Goal: Task Accomplishment & Management: Manage account settings

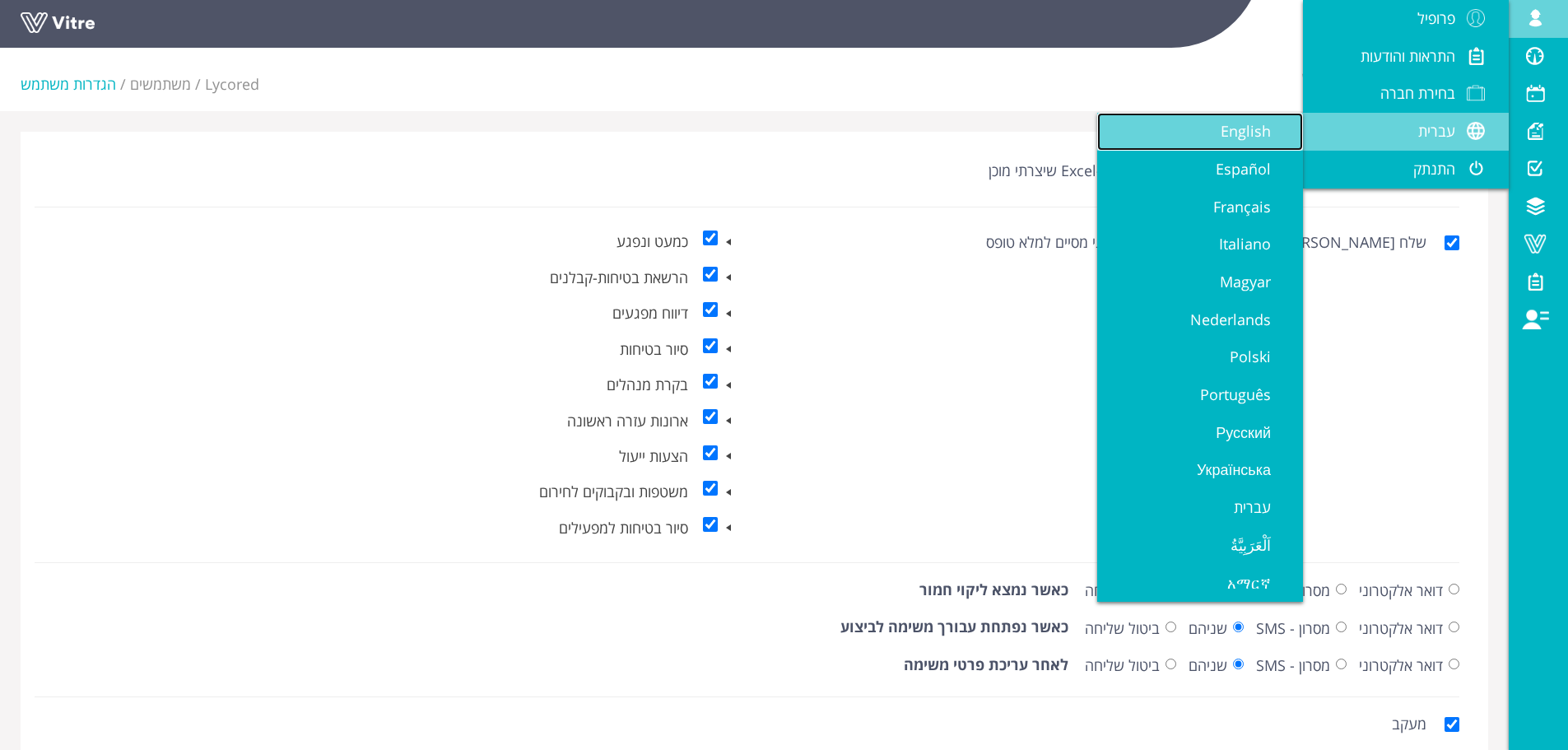
click at [1257, 142] on link "English" at bounding box center [1200, 131] width 206 height 38
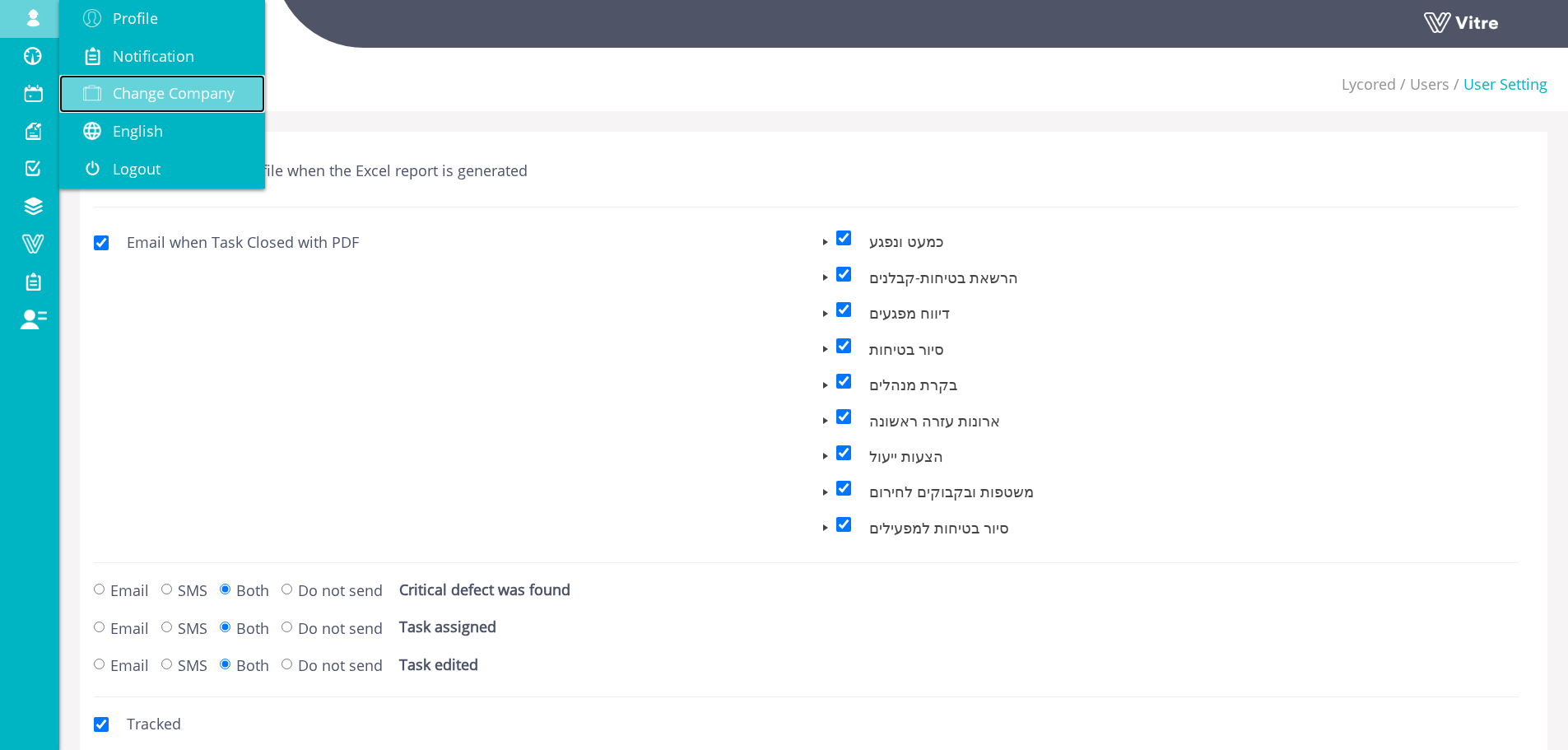
click at [145, 102] on span "Change Company" at bounding box center [173, 93] width 122 height 20
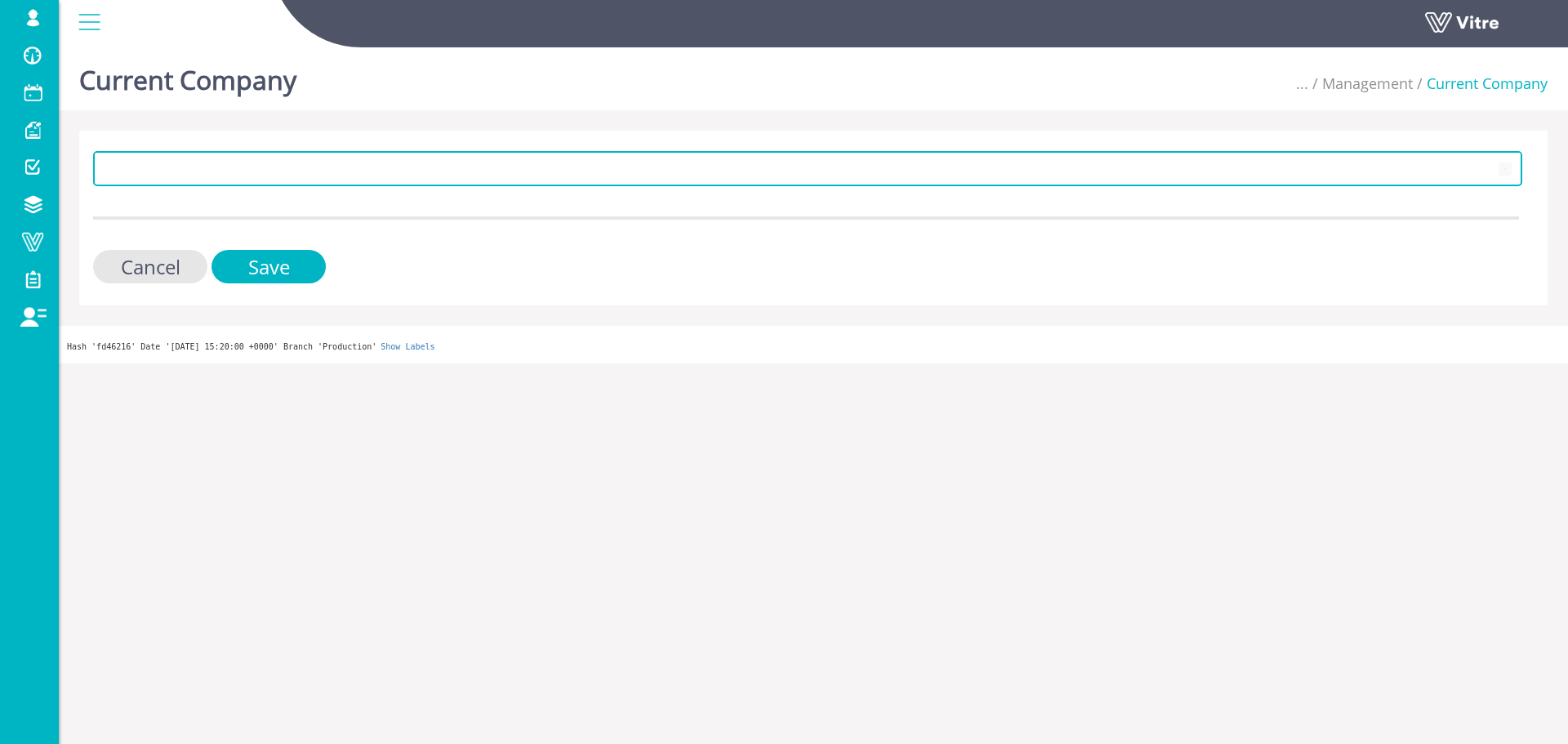
click at [280, 185] on span "183" at bounding box center [809, 168] width 1430 height 35
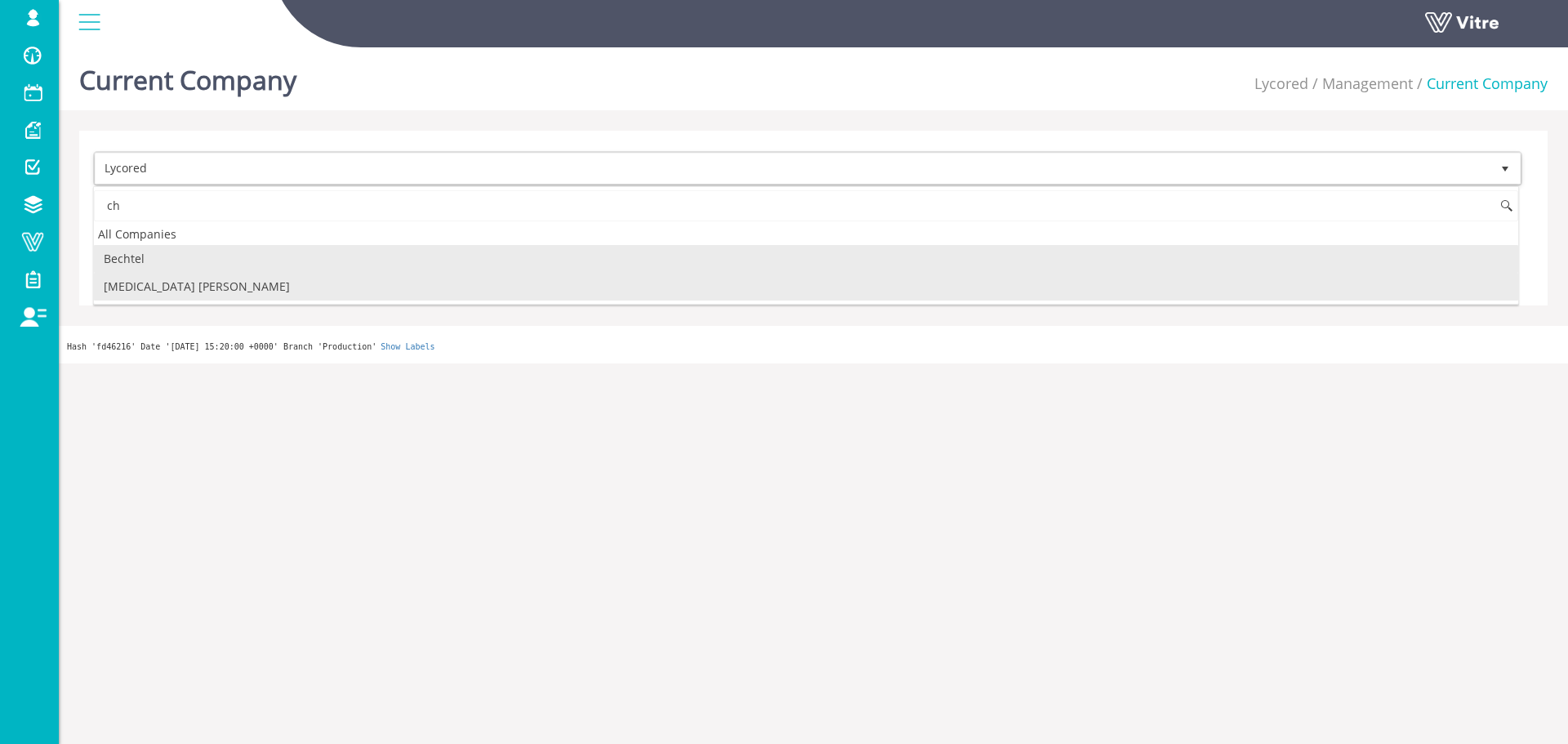
click at [218, 292] on li "[MEDICAL_DATA] [PERSON_NAME]" at bounding box center [806, 286] width 1424 height 28
type input "ch"
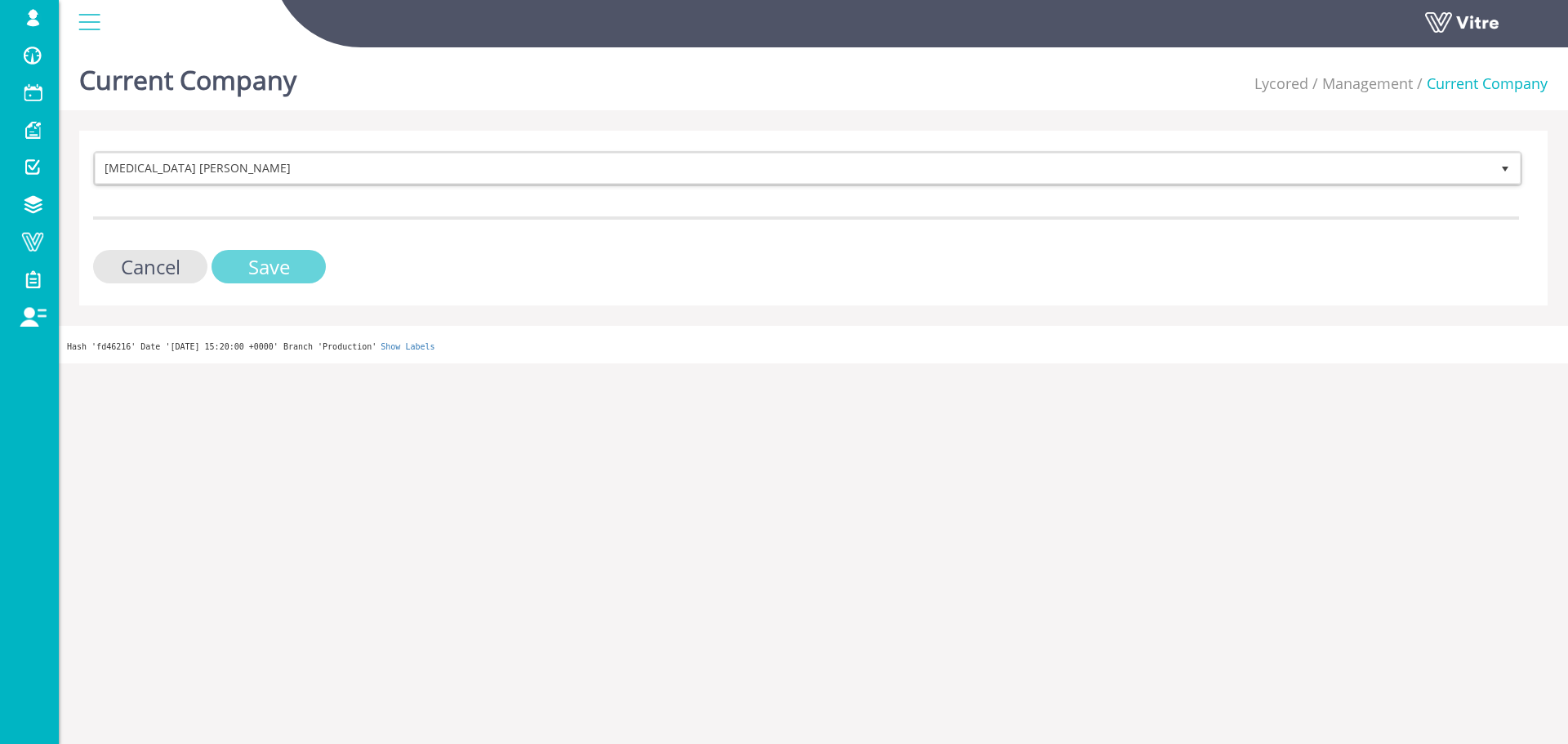
click at [269, 260] on input "Save" at bounding box center [269, 266] width 114 height 34
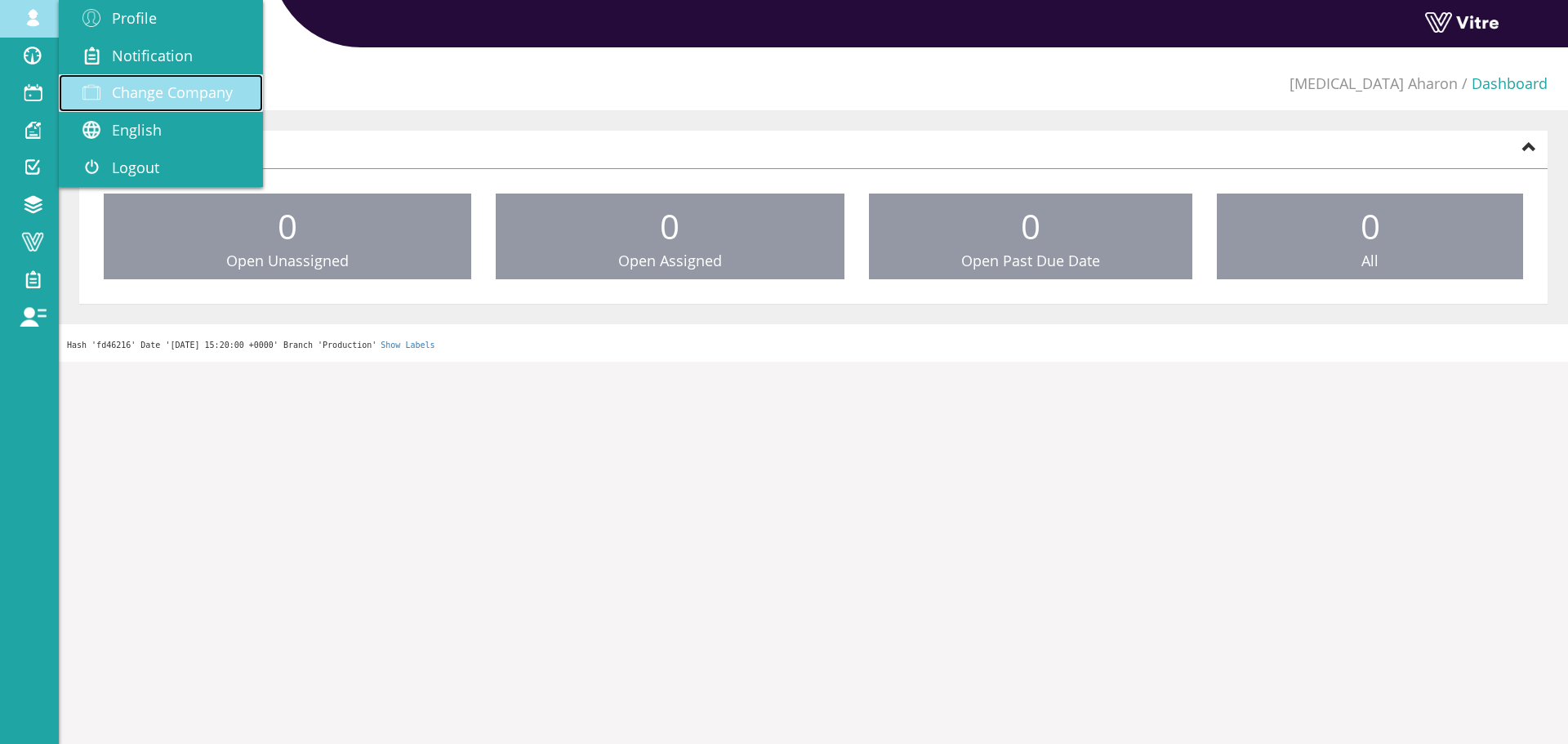
click at [174, 104] on link "Change Company" at bounding box center [161, 93] width 204 height 37
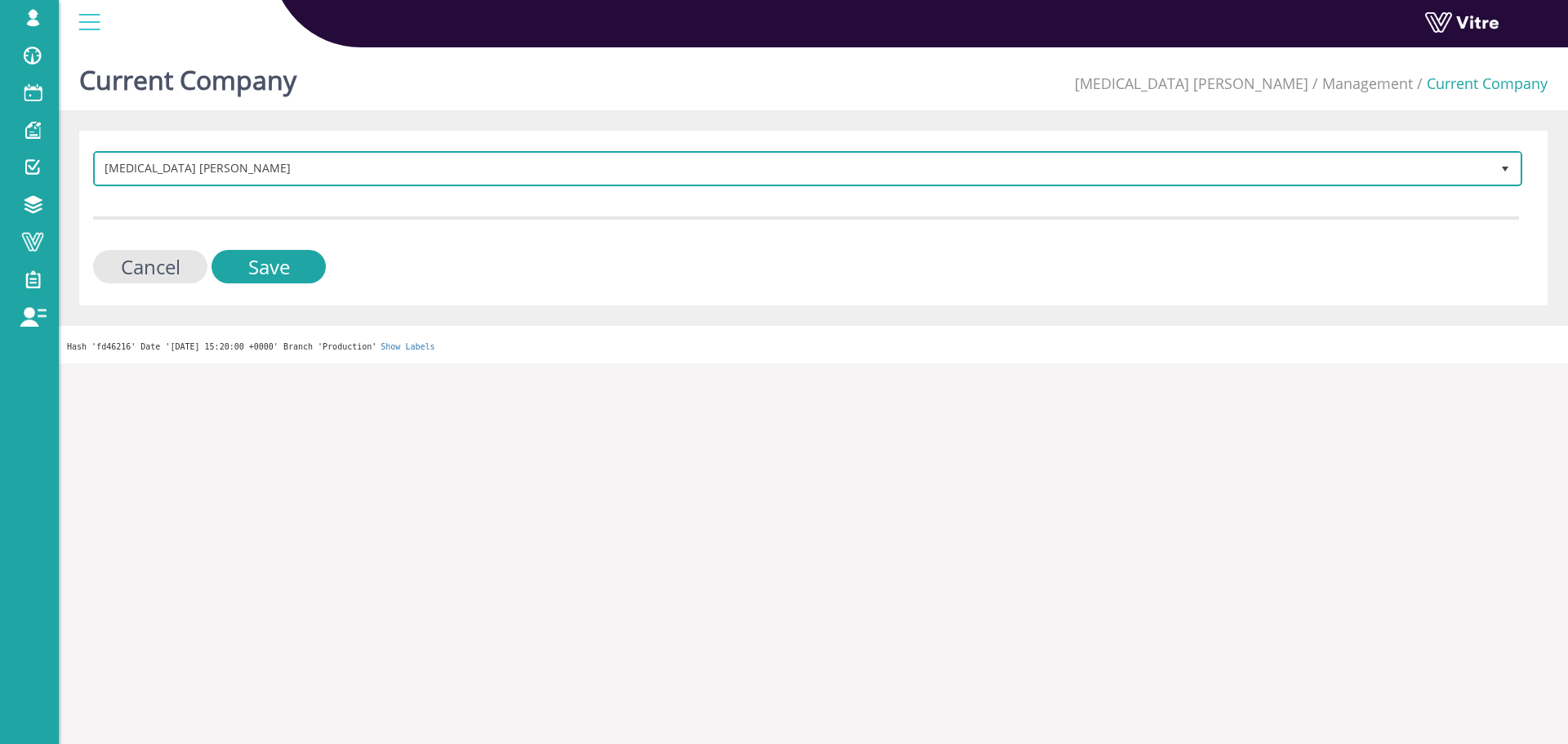
click at [328, 166] on span "[MEDICAL_DATA] [PERSON_NAME]" at bounding box center [793, 168] width 1395 height 29
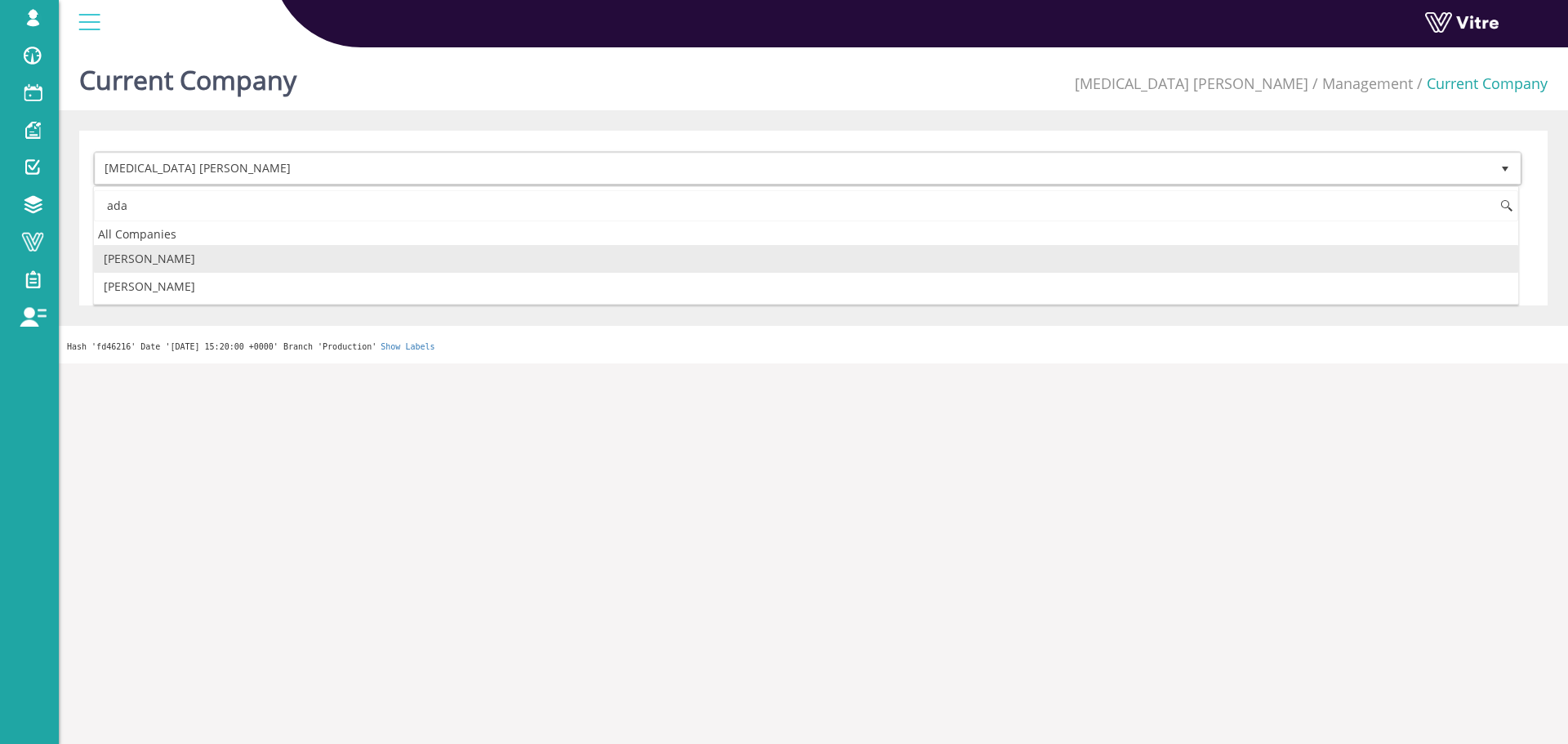
click at [184, 255] on li "[PERSON_NAME]" at bounding box center [806, 259] width 1424 height 28
type input "ada"
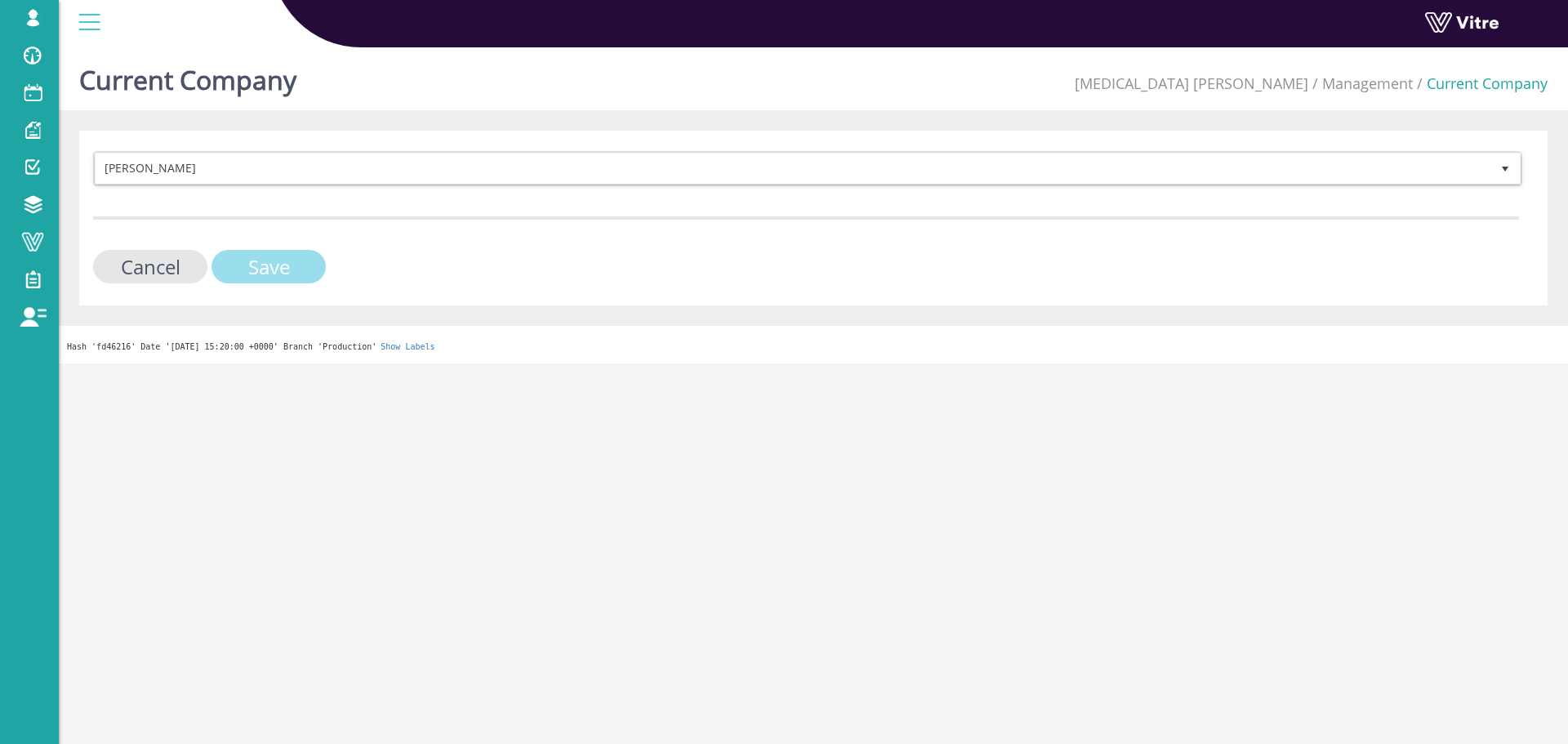
click at [226, 255] on input "Save" at bounding box center [269, 266] width 114 height 34
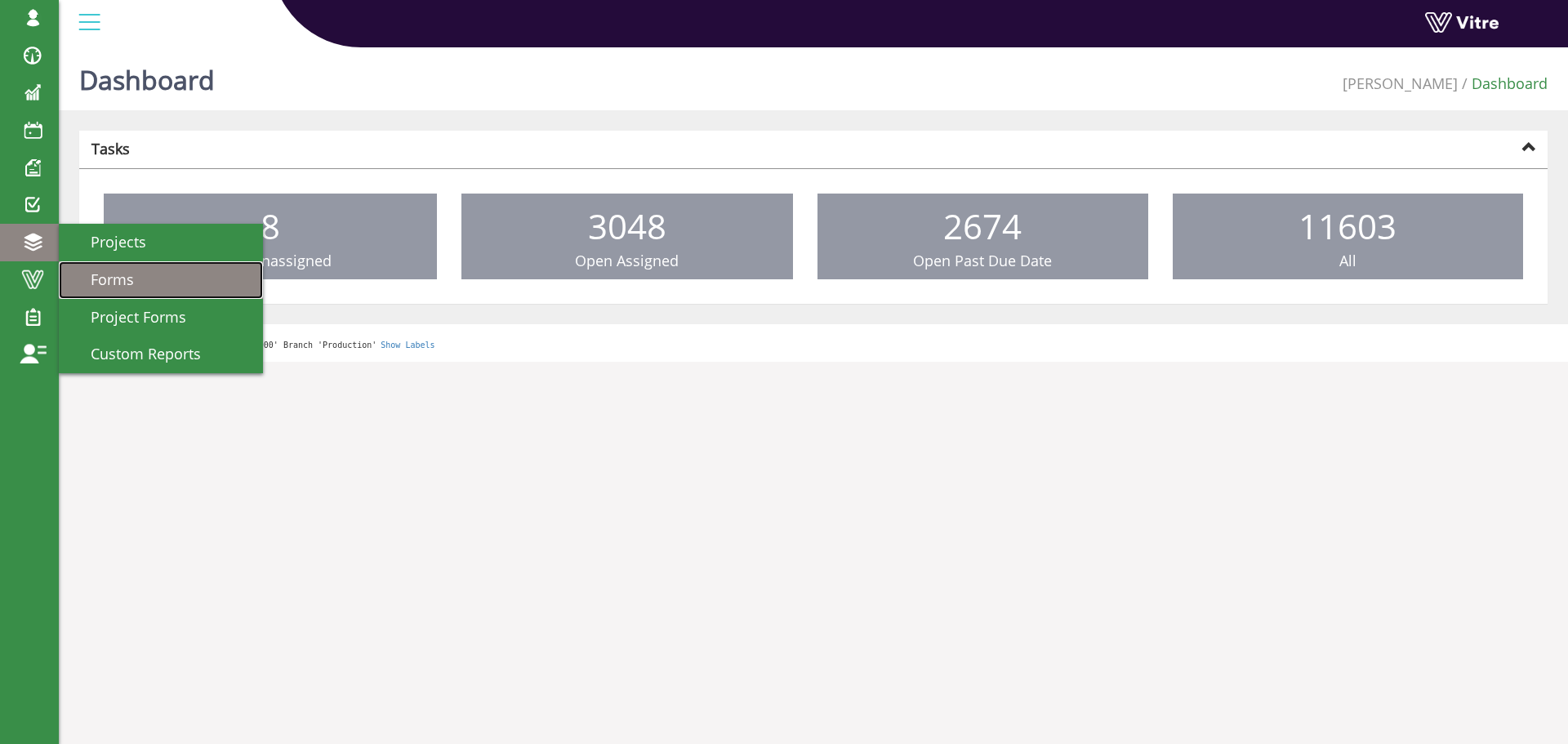
click at [130, 272] on span "Forms" at bounding box center [102, 280] width 63 height 20
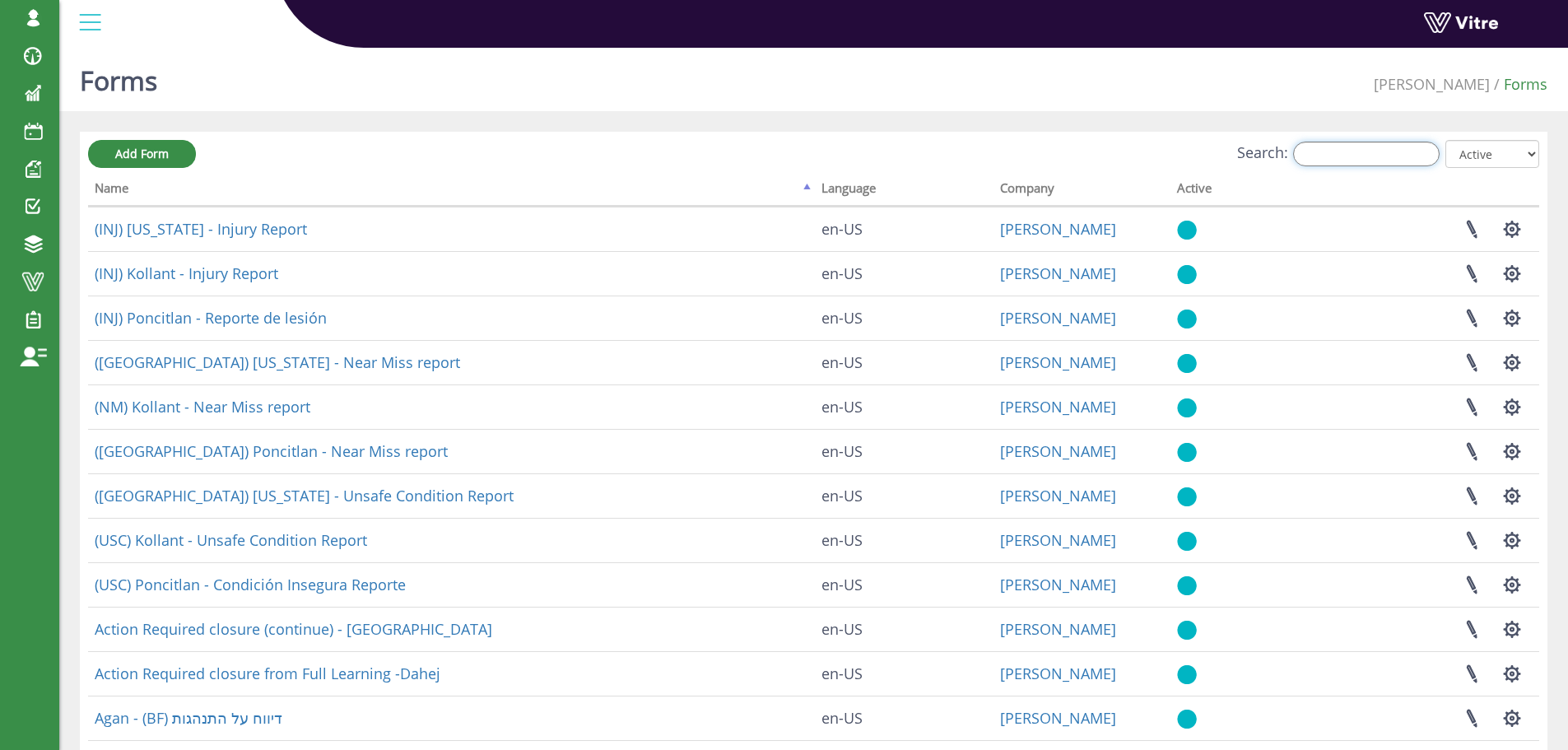
click at [1354, 153] on input "Search:" at bounding box center [1367, 154] width 146 height 25
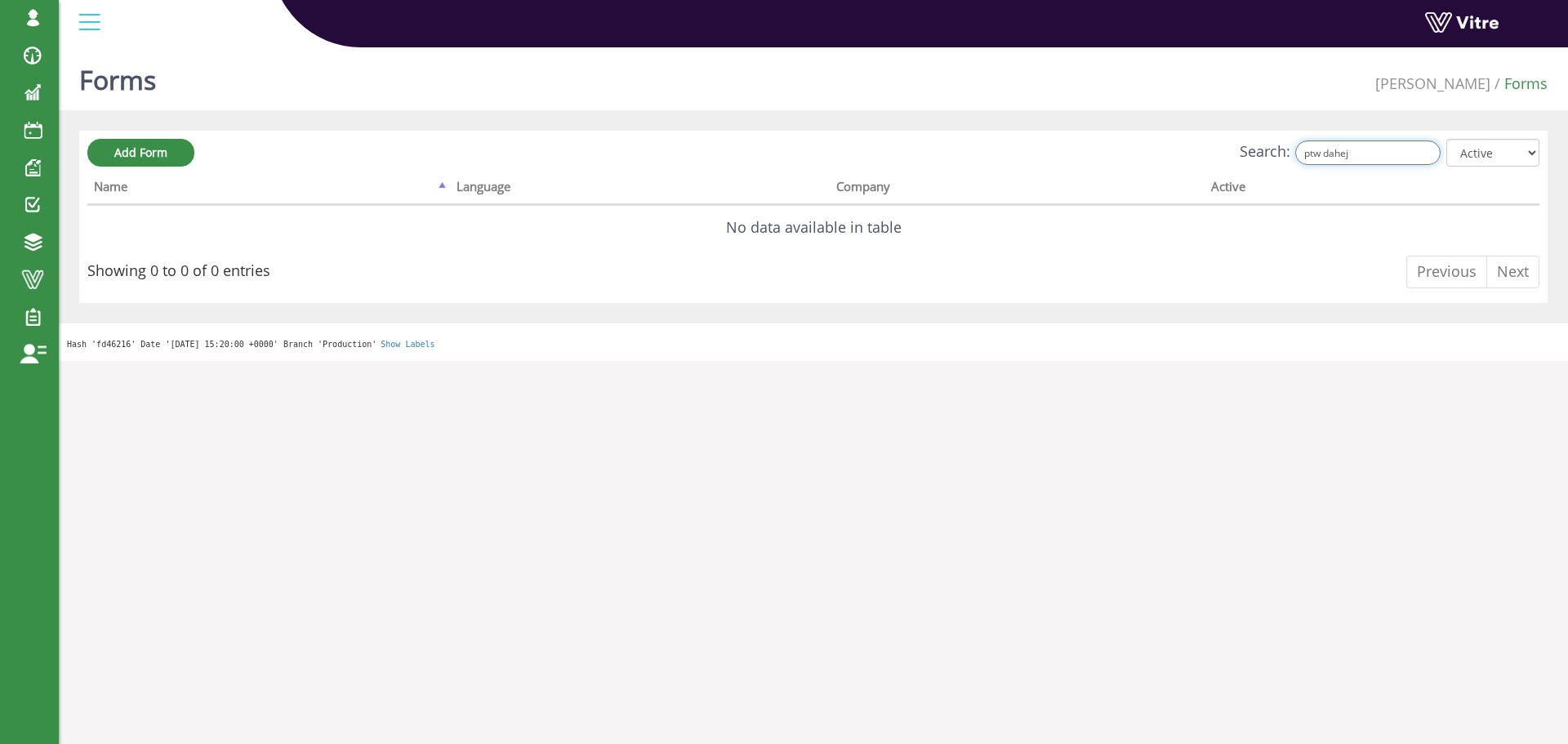
click at [1398, 149] on input "ptw dahej" at bounding box center [1368, 153] width 145 height 25
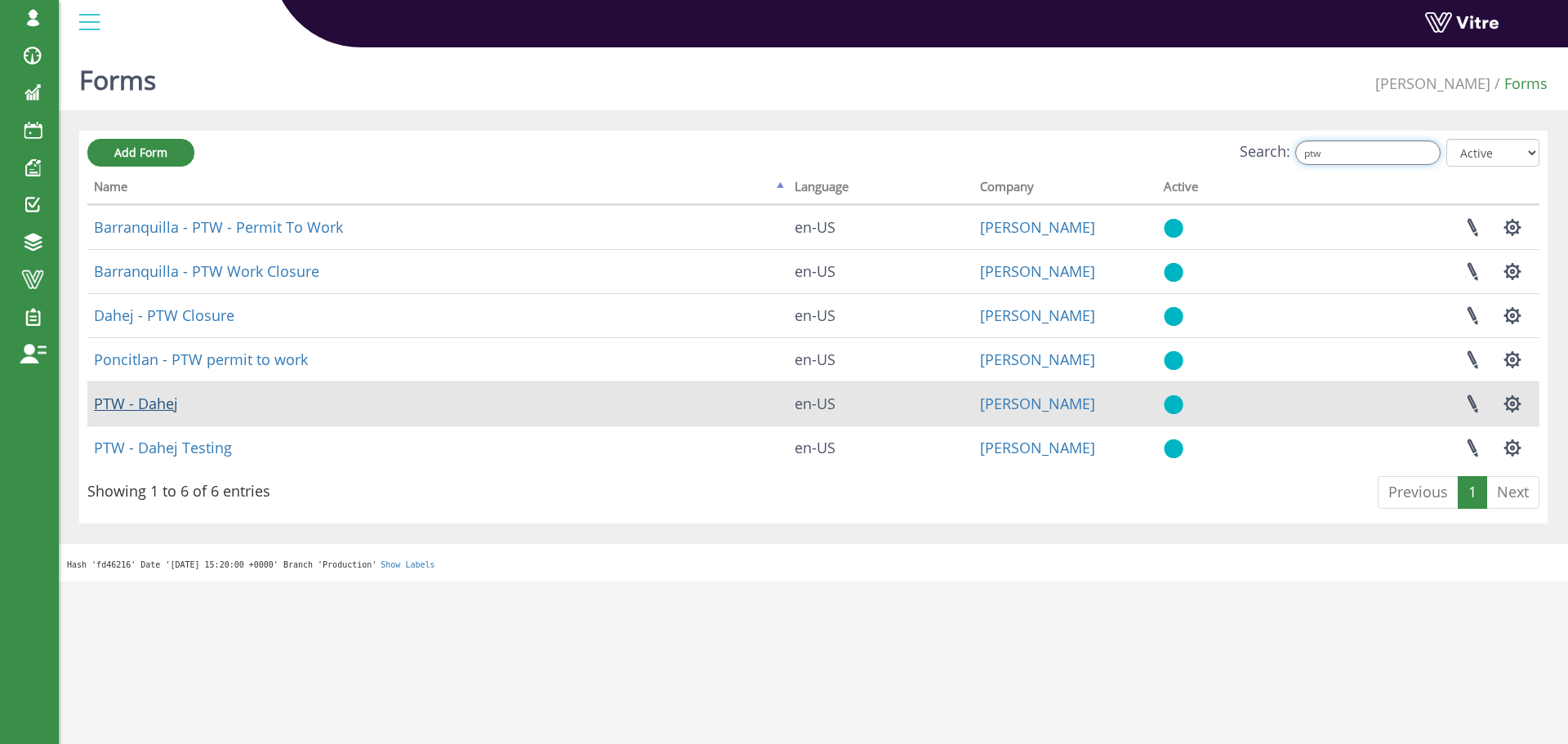
type input "ptw"
click at [150, 412] on link "PTW - Dahej" at bounding box center [135, 403] width 84 height 20
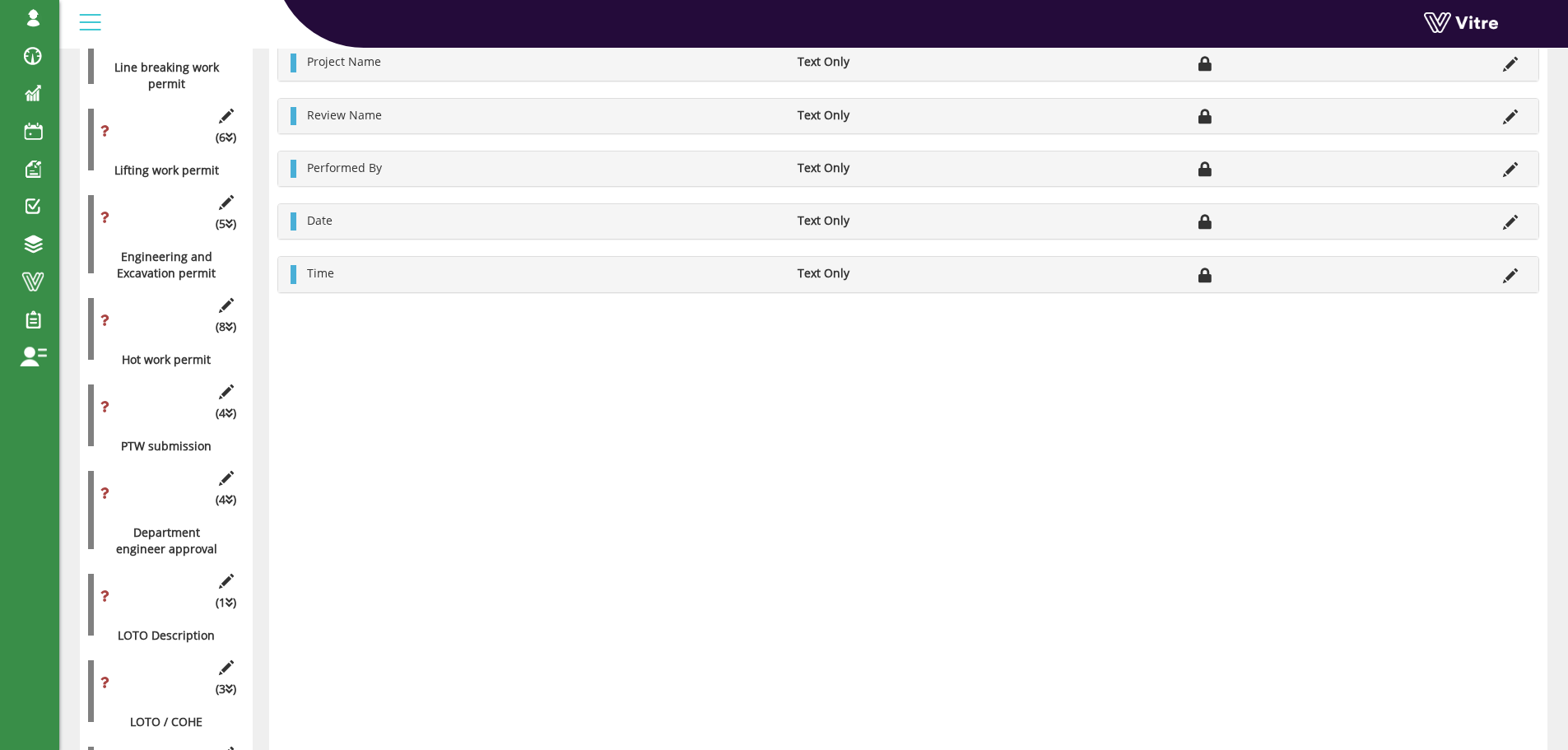
scroll to position [1071, 0]
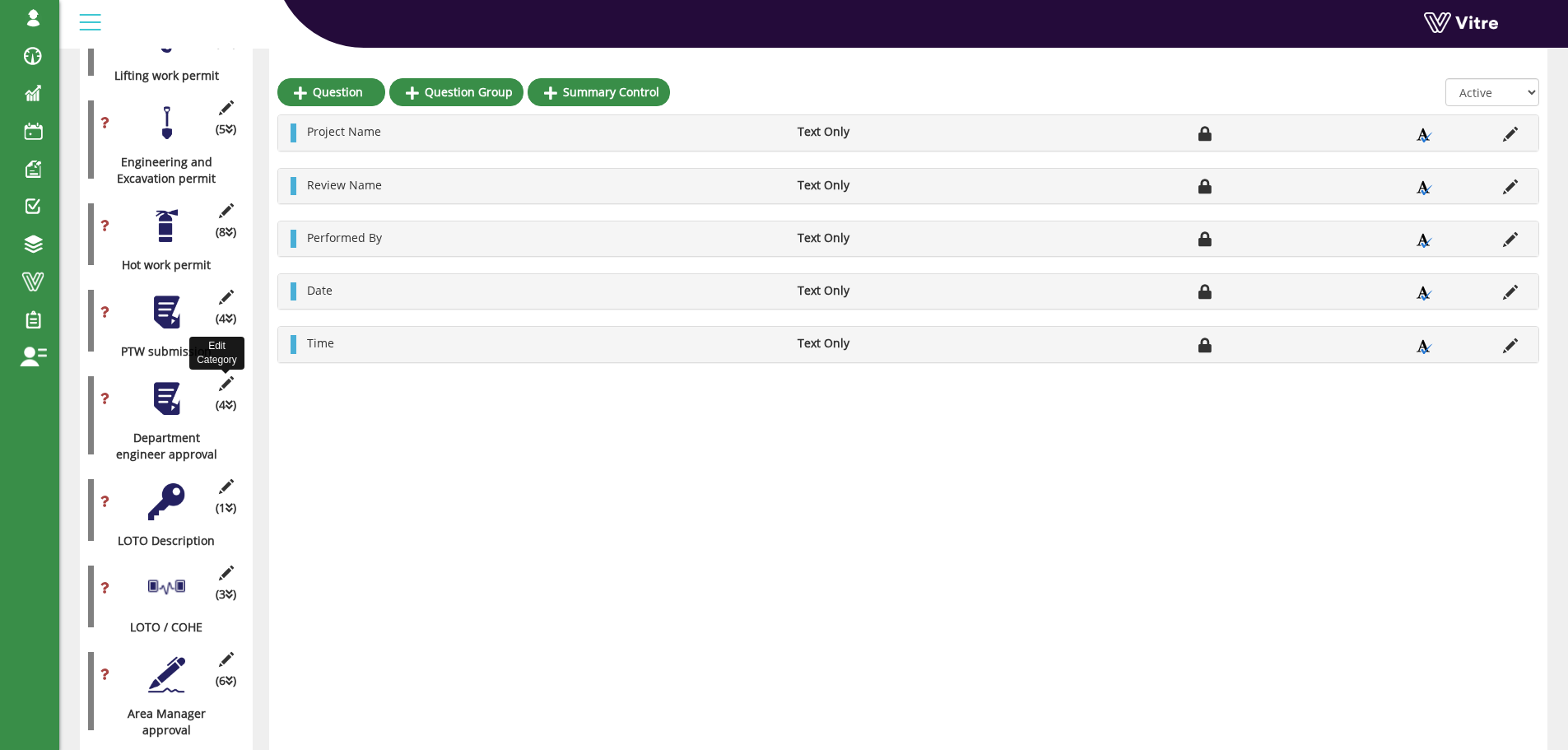
click at [216, 376] on icon at bounding box center [226, 384] width 20 height 15
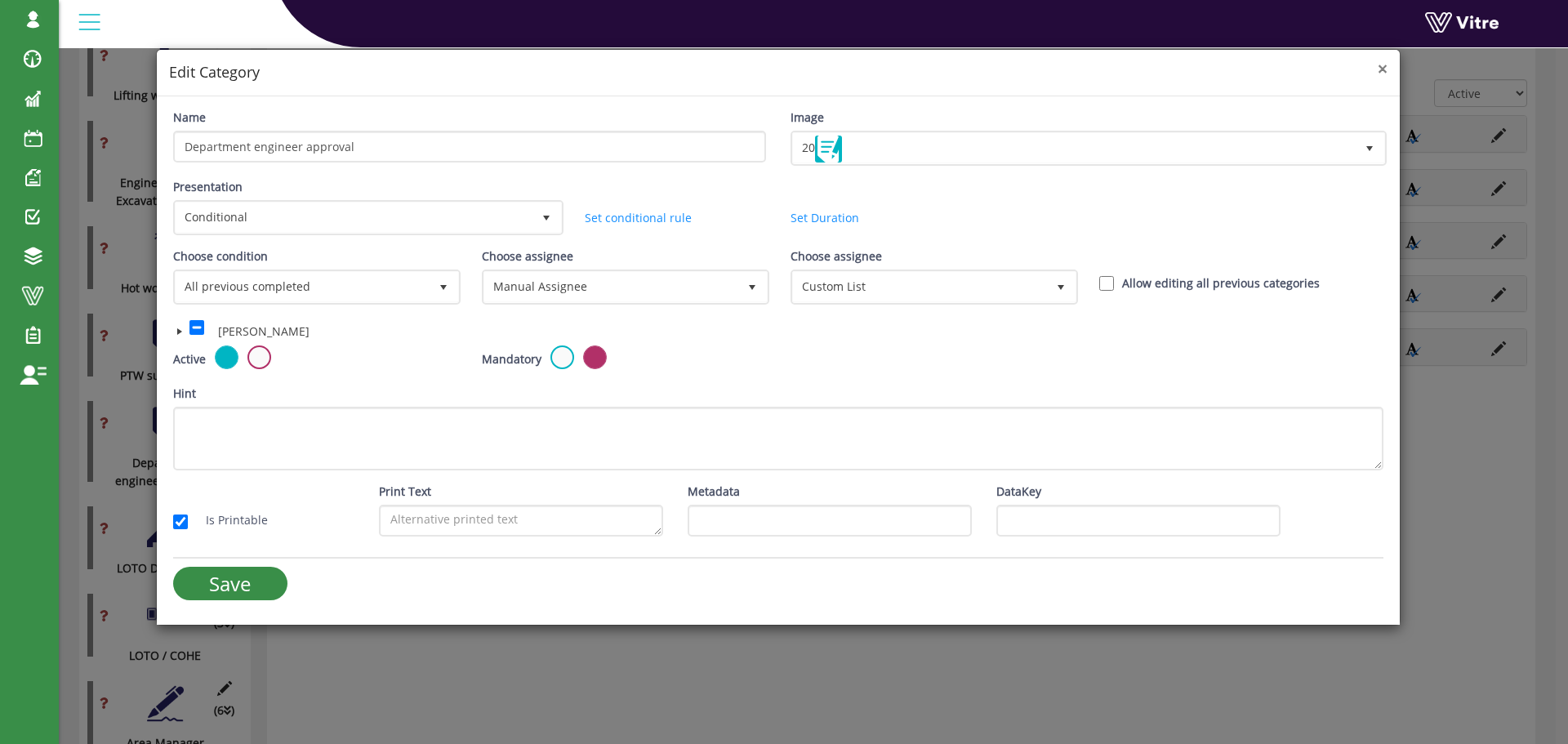
click at [1379, 68] on span "×" at bounding box center [1383, 68] width 10 height 23
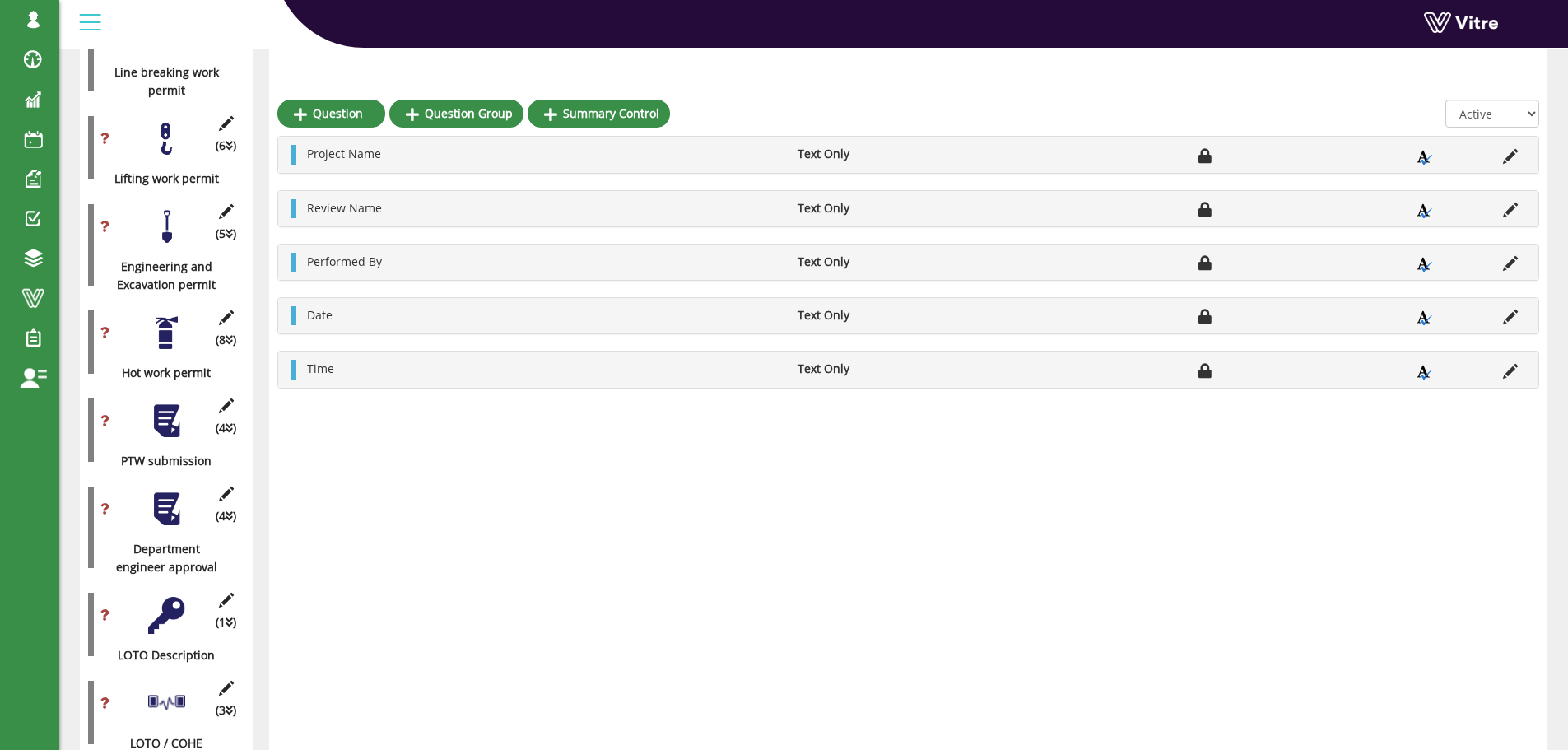
scroll to position [1153, 0]
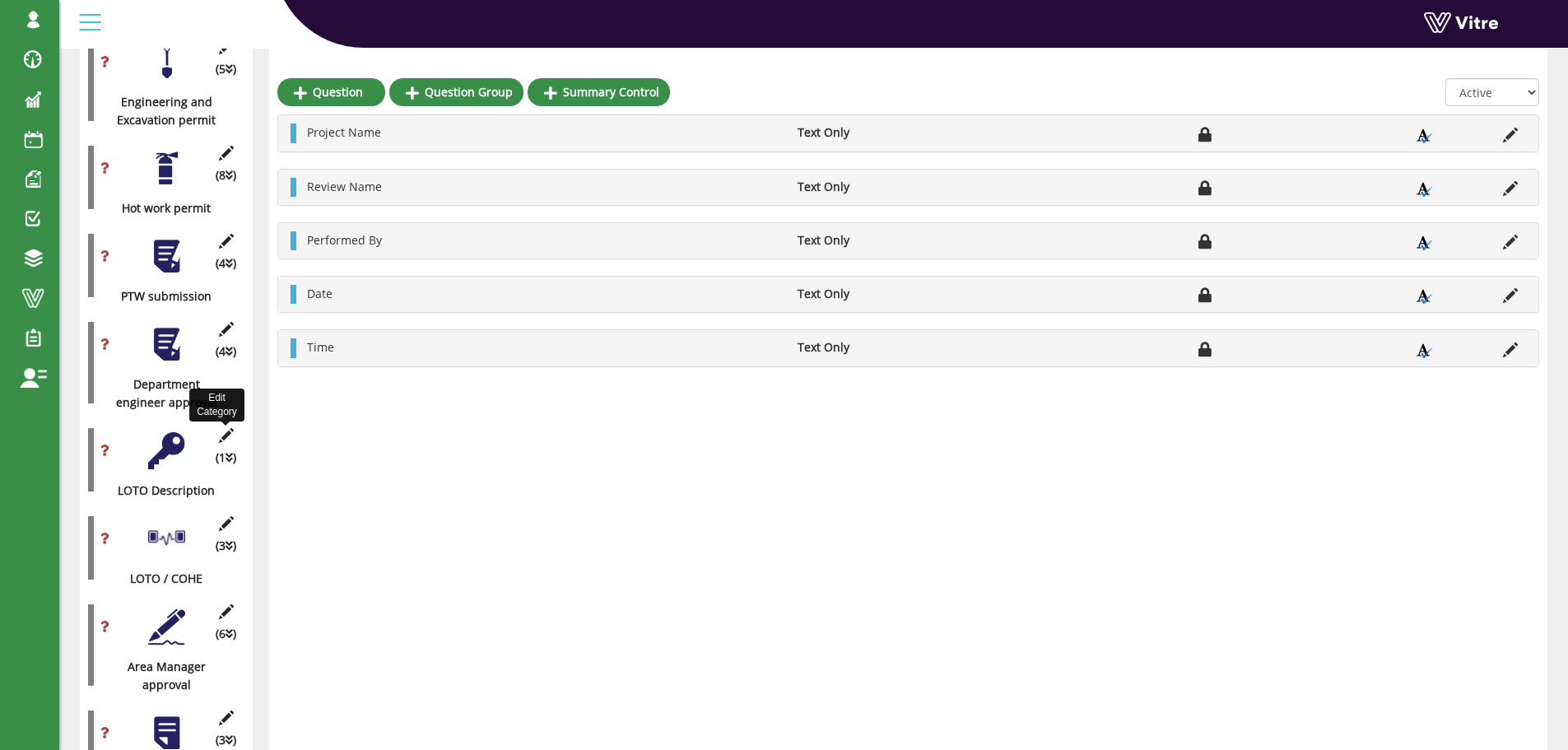
click at [225, 429] on icon at bounding box center [226, 436] width 20 height 15
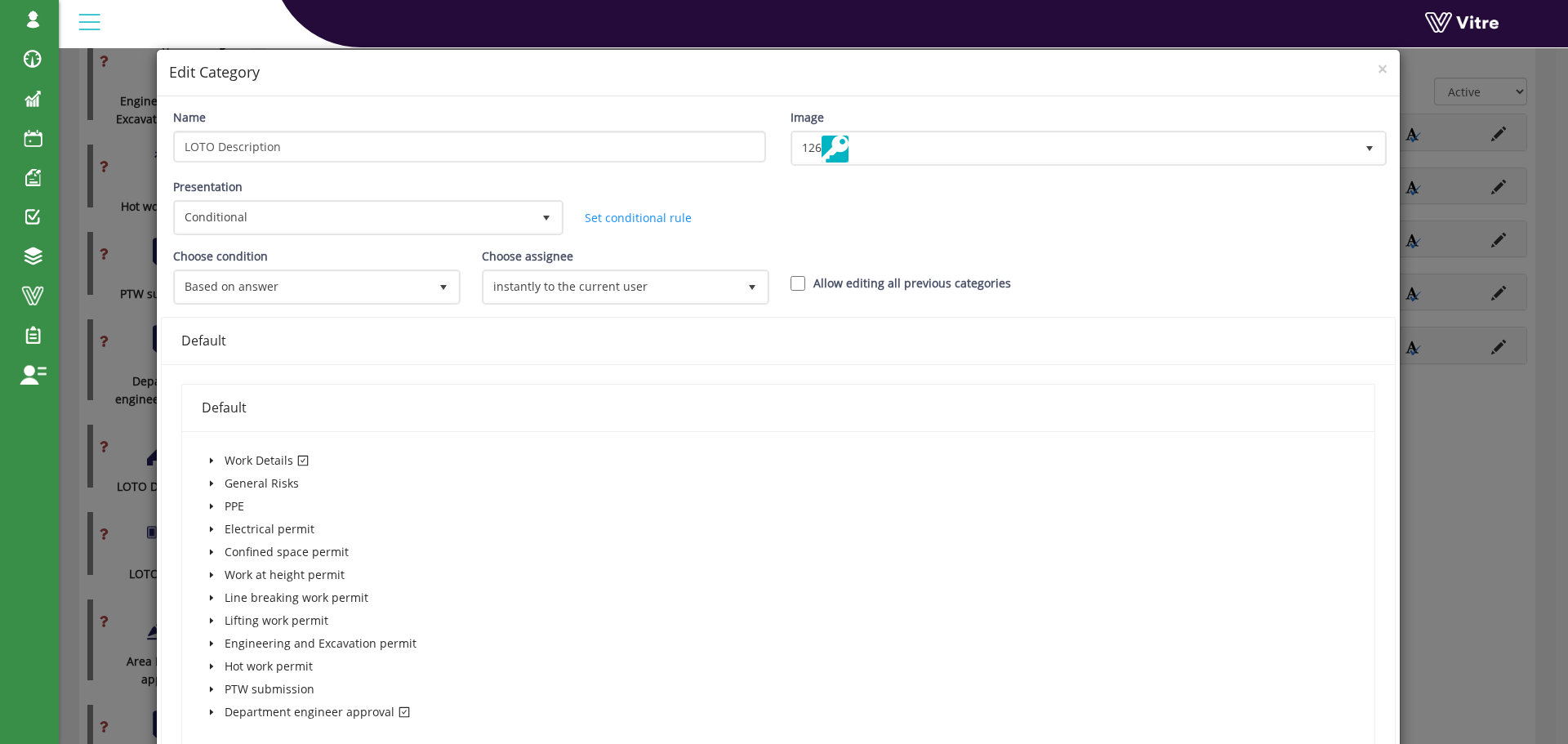
click at [1364, 67] on h4 "Edit Category" at bounding box center [779, 72] width 1219 height 21
click at [1378, 67] on span "×" at bounding box center [1383, 68] width 10 height 23
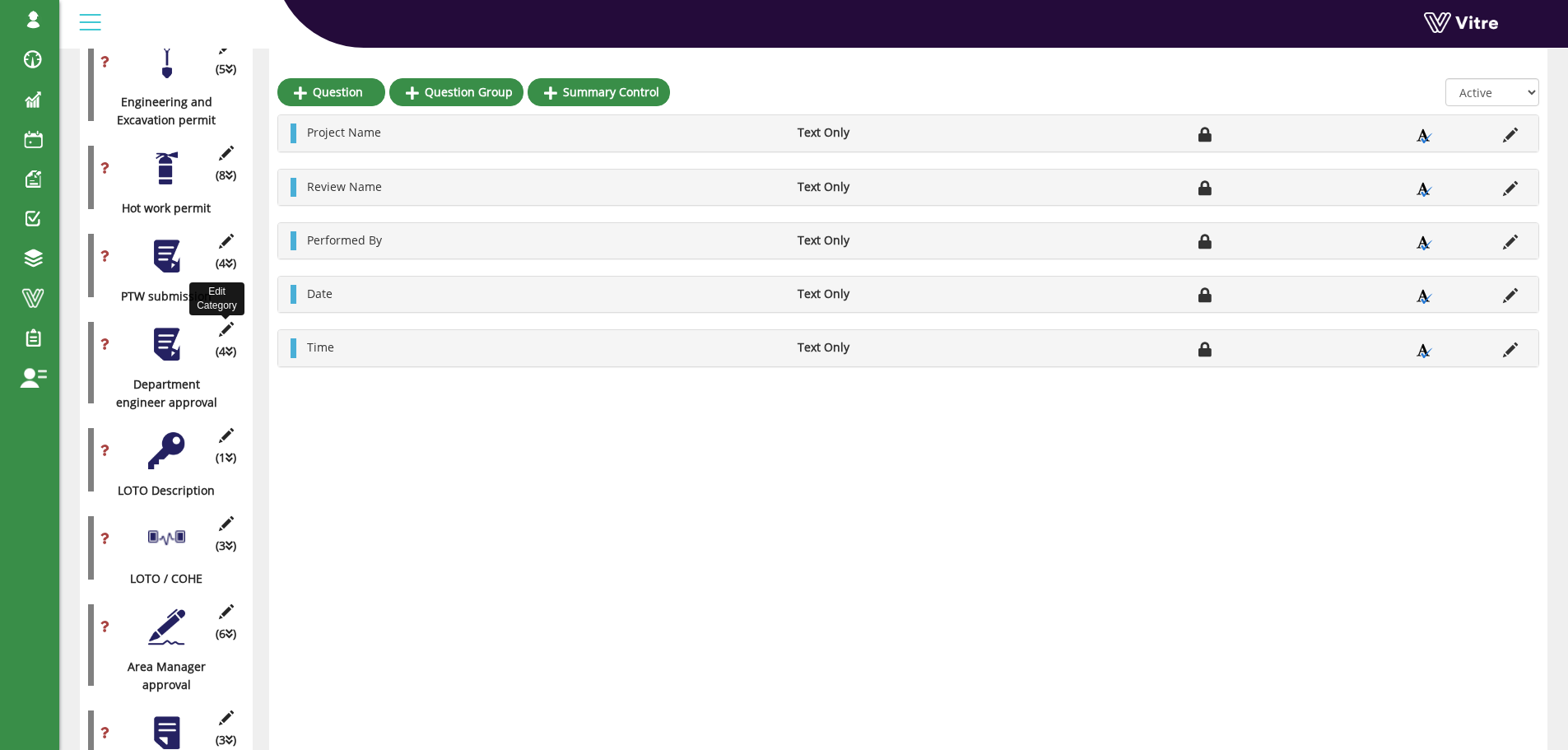
click at [225, 322] on icon at bounding box center [226, 330] width 20 height 15
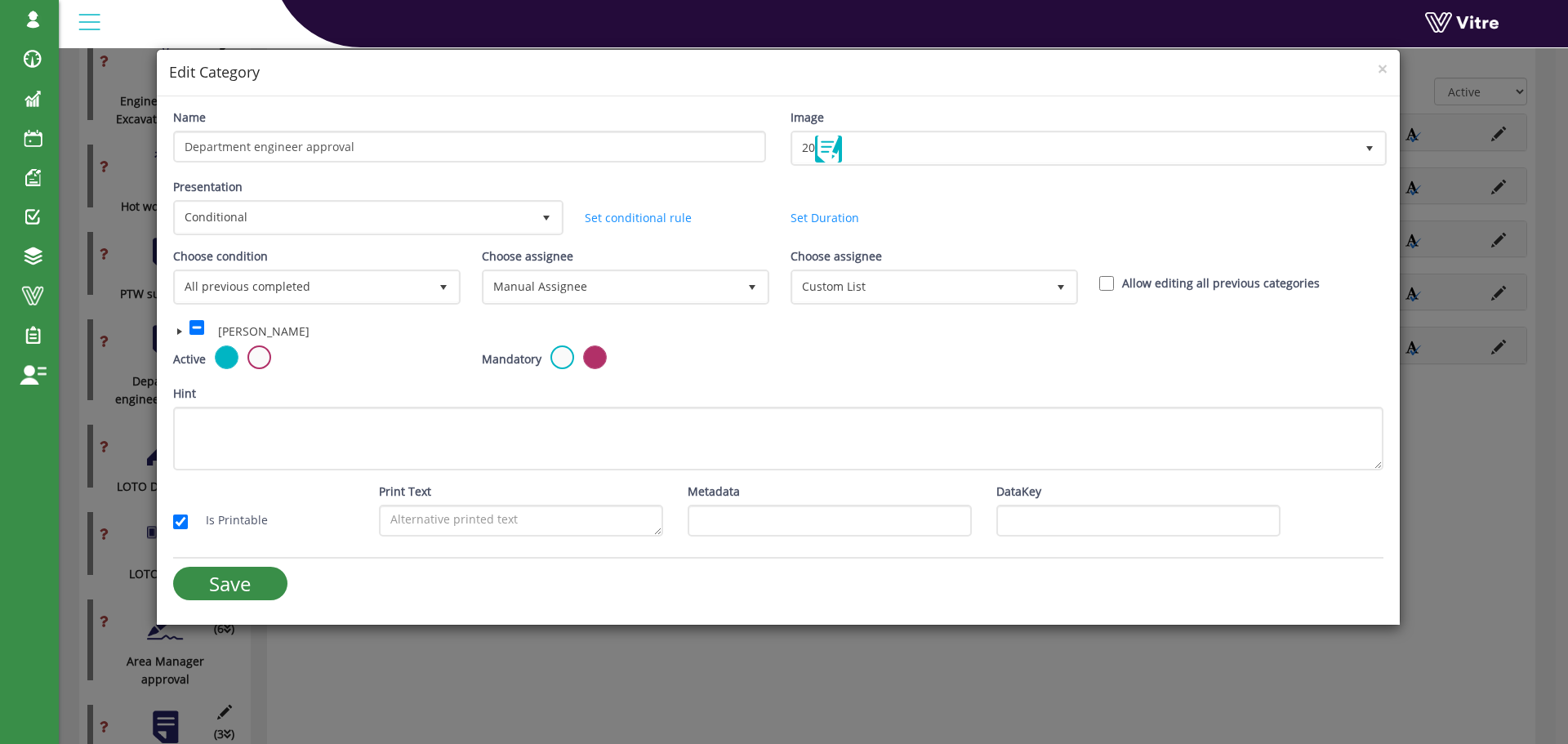
click at [1374, 69] on h4 "Edit Category" at bounding box center [779, 72] width 1219 height 21
click at [1379, 67] on span "×" at bounding box center [1383, 68] width 10 height 23
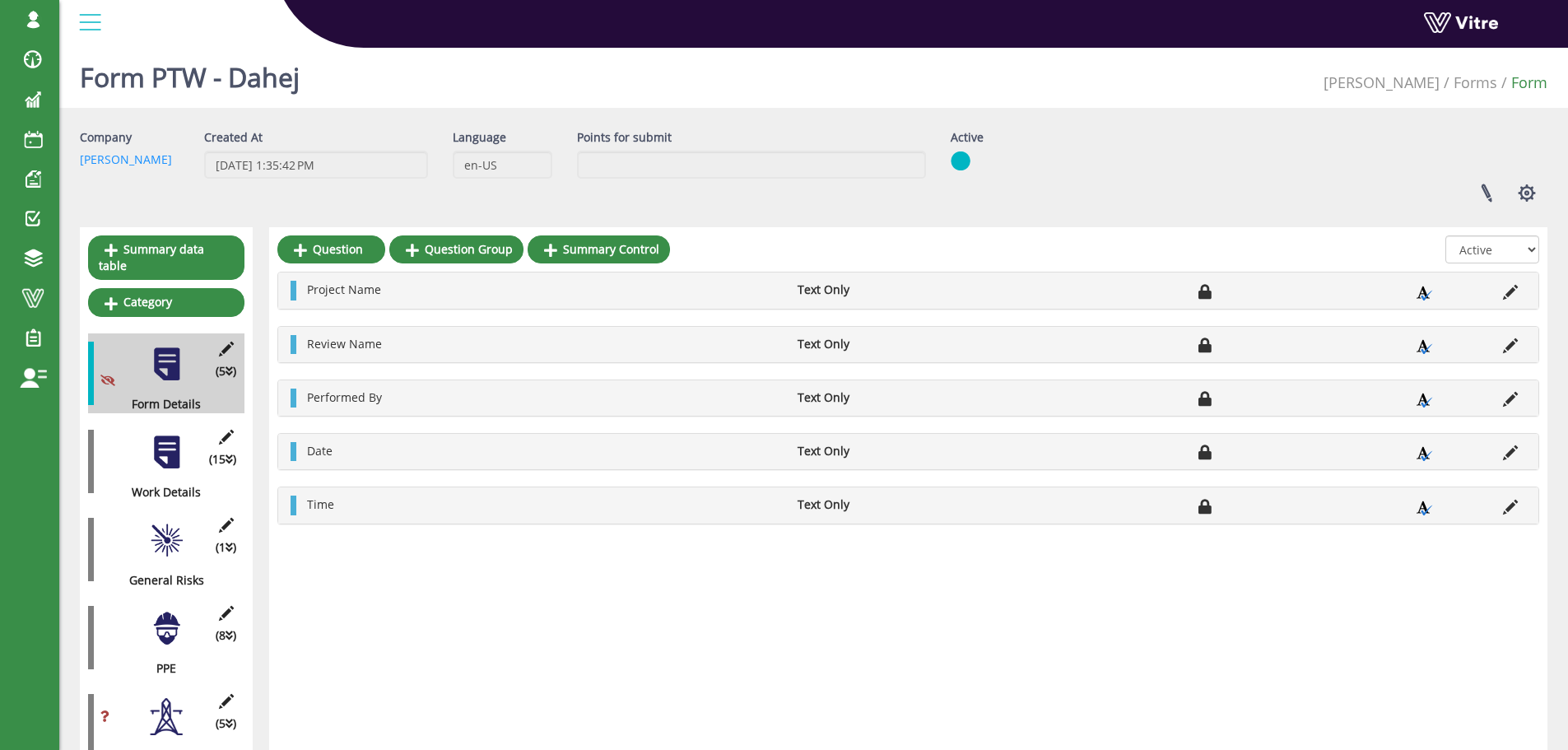
scroll to position [0, 0]
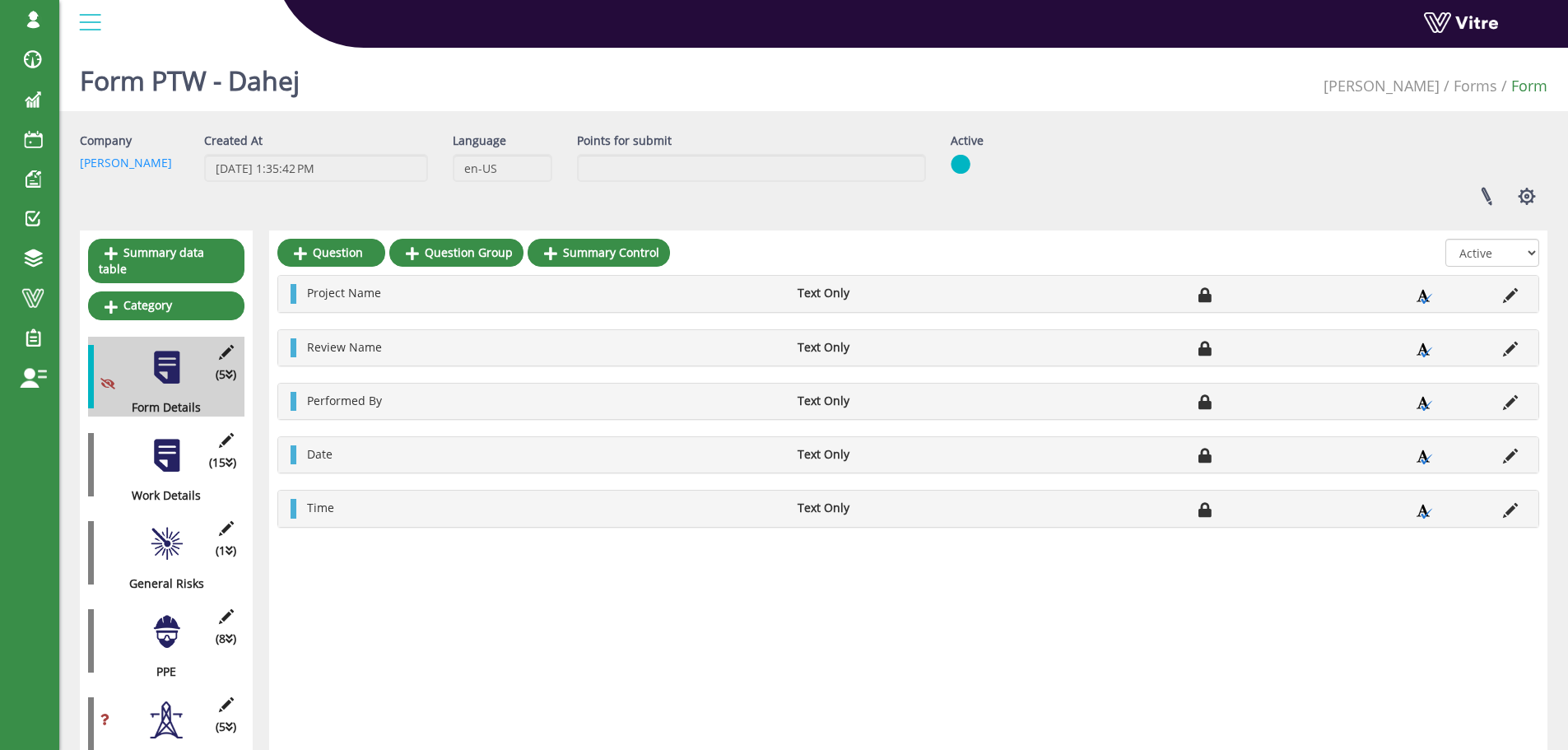
click at [173, 451] on div at bounding box center [167, 455] width 37 height 37
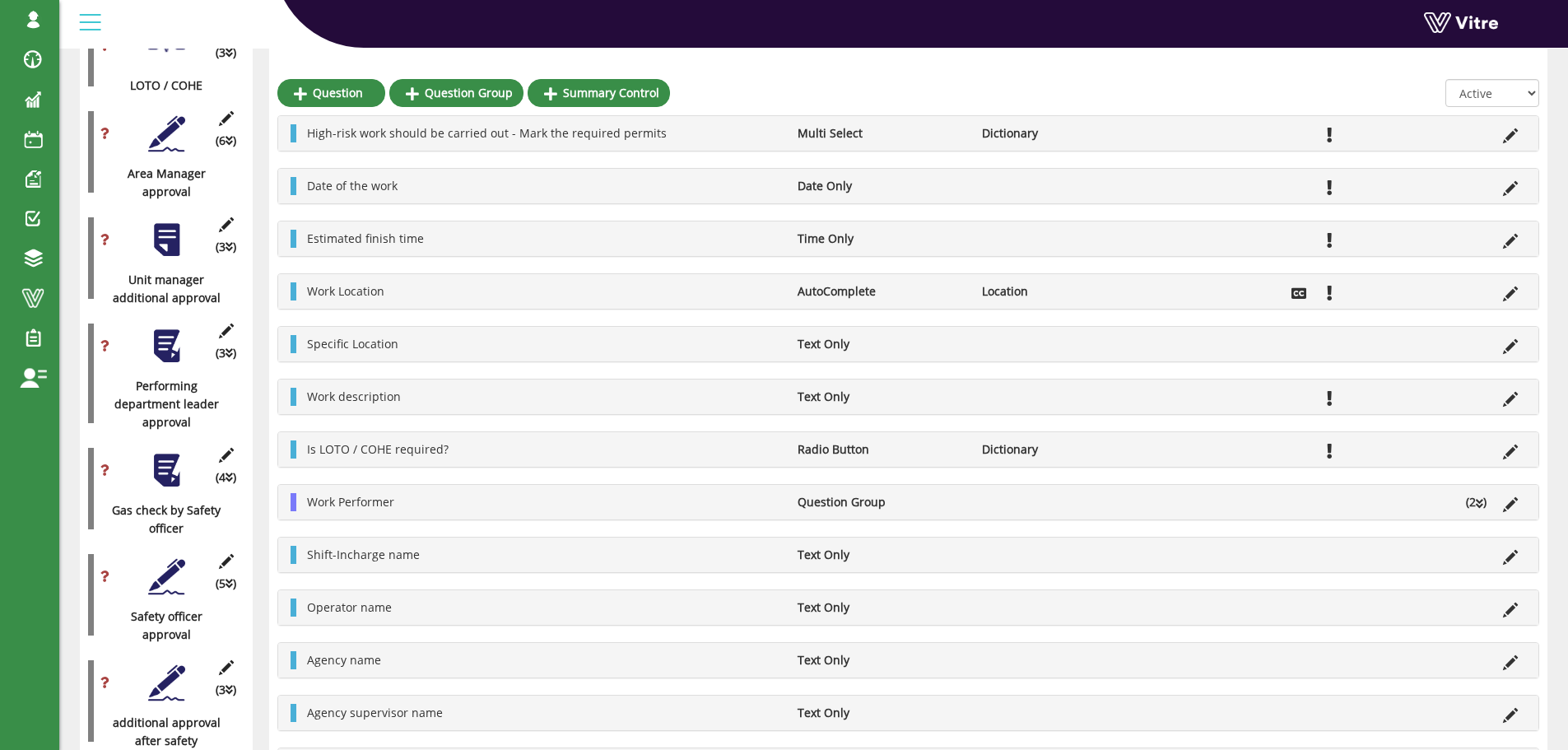
scroll to position [1647, 0]
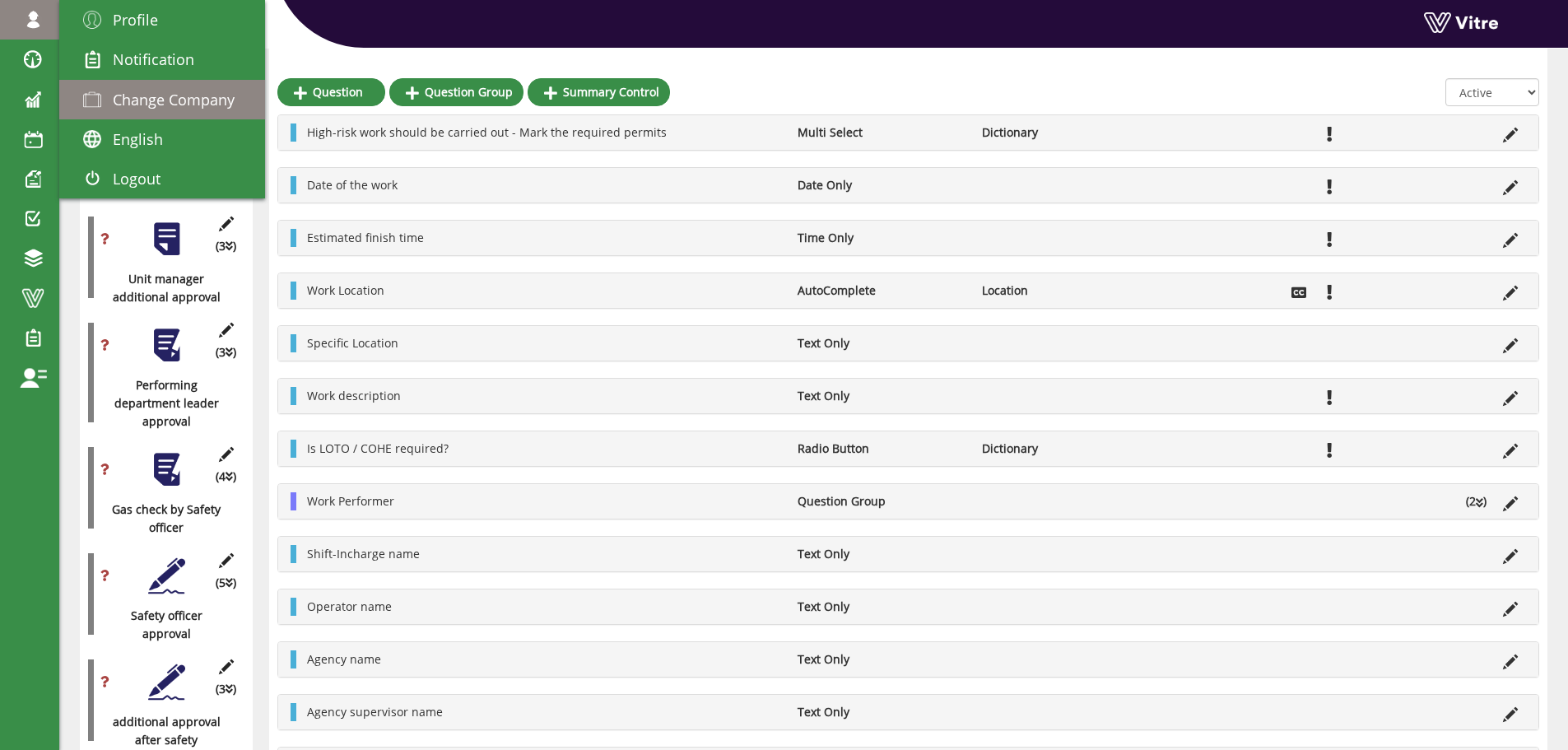
click at [179, 108] on span "Change Company" at bounding box center [173, 100] width 122 height 20
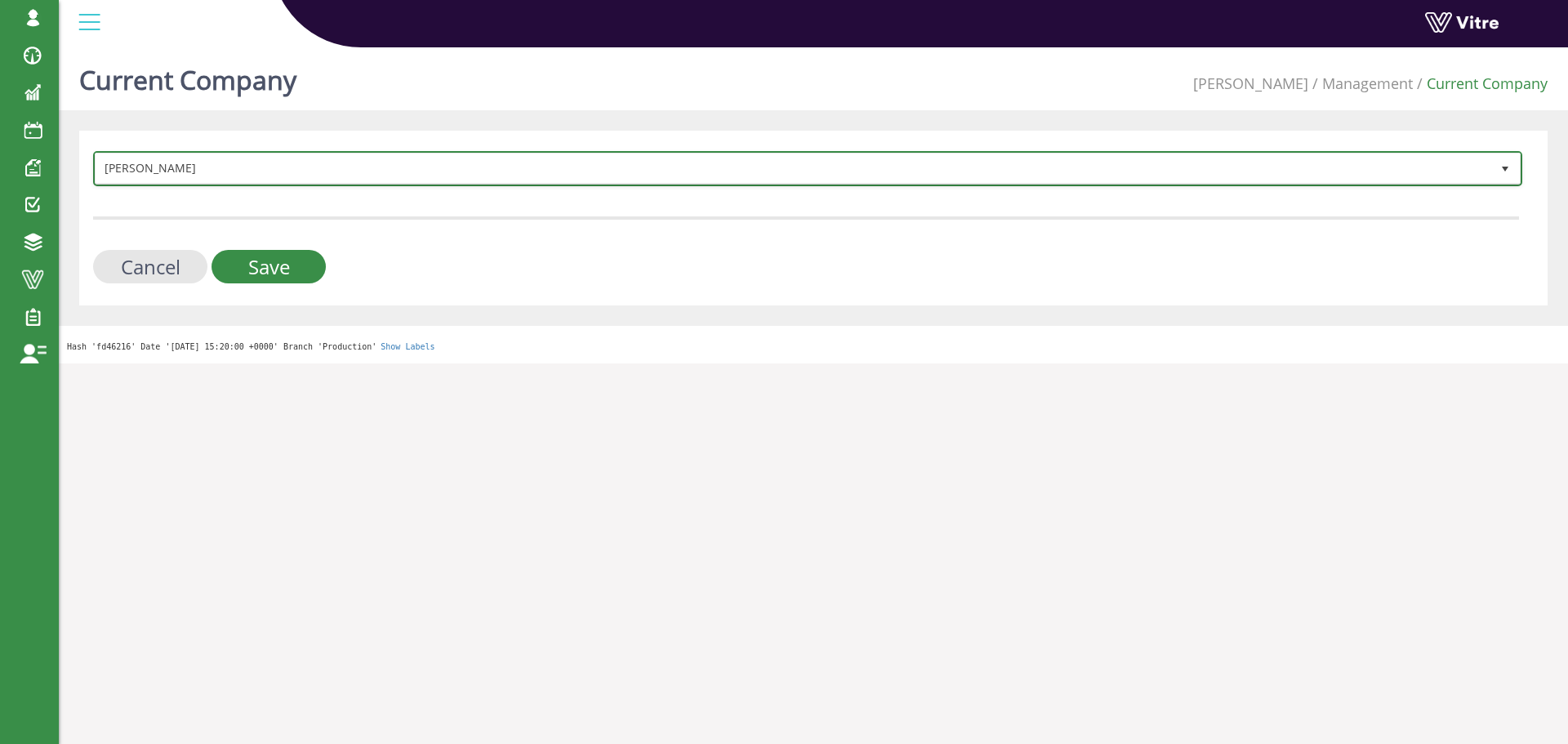
click at [313, 180] on span "Adama" at bounding box center [793, 168] width 1395 height 29
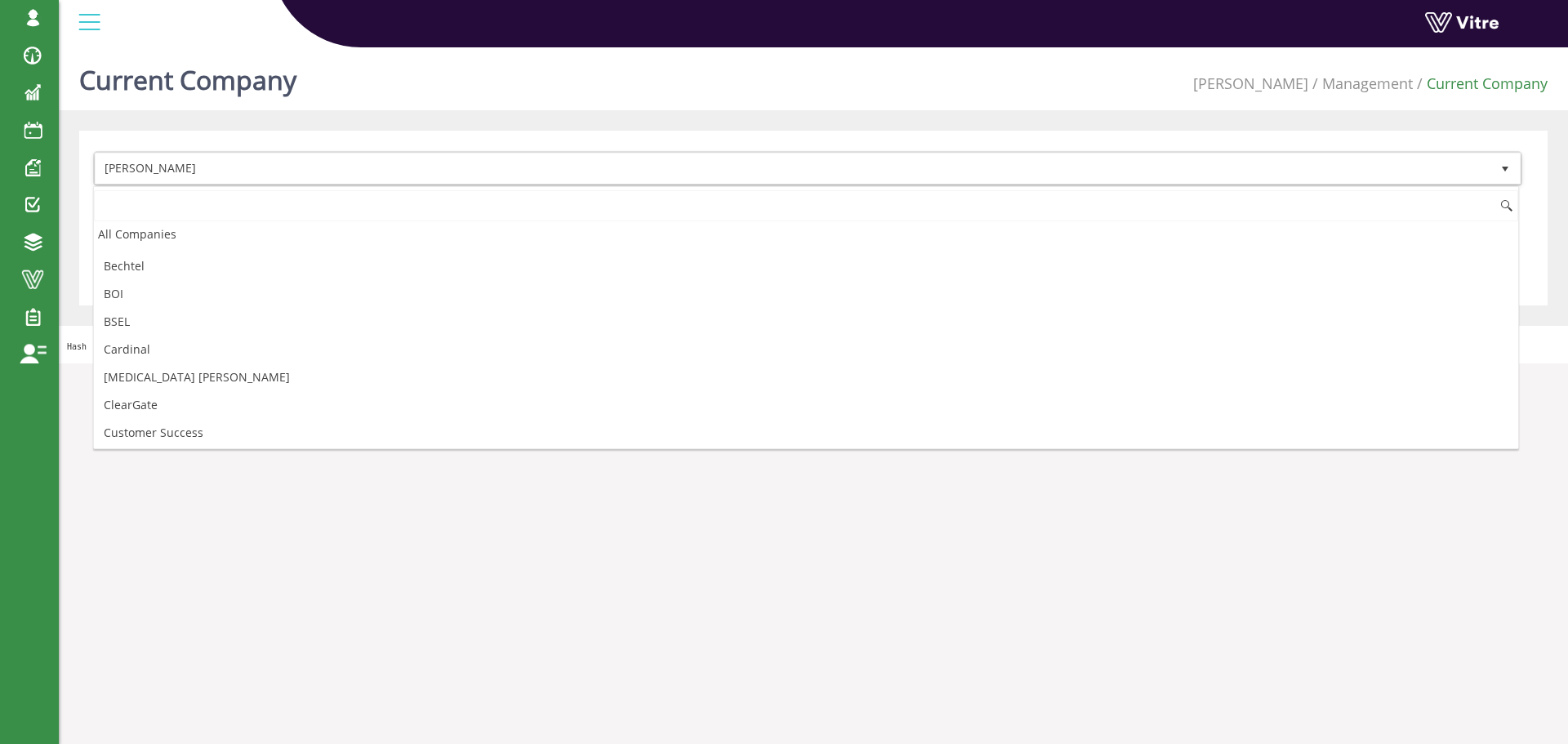
scroll to position [164, 0]
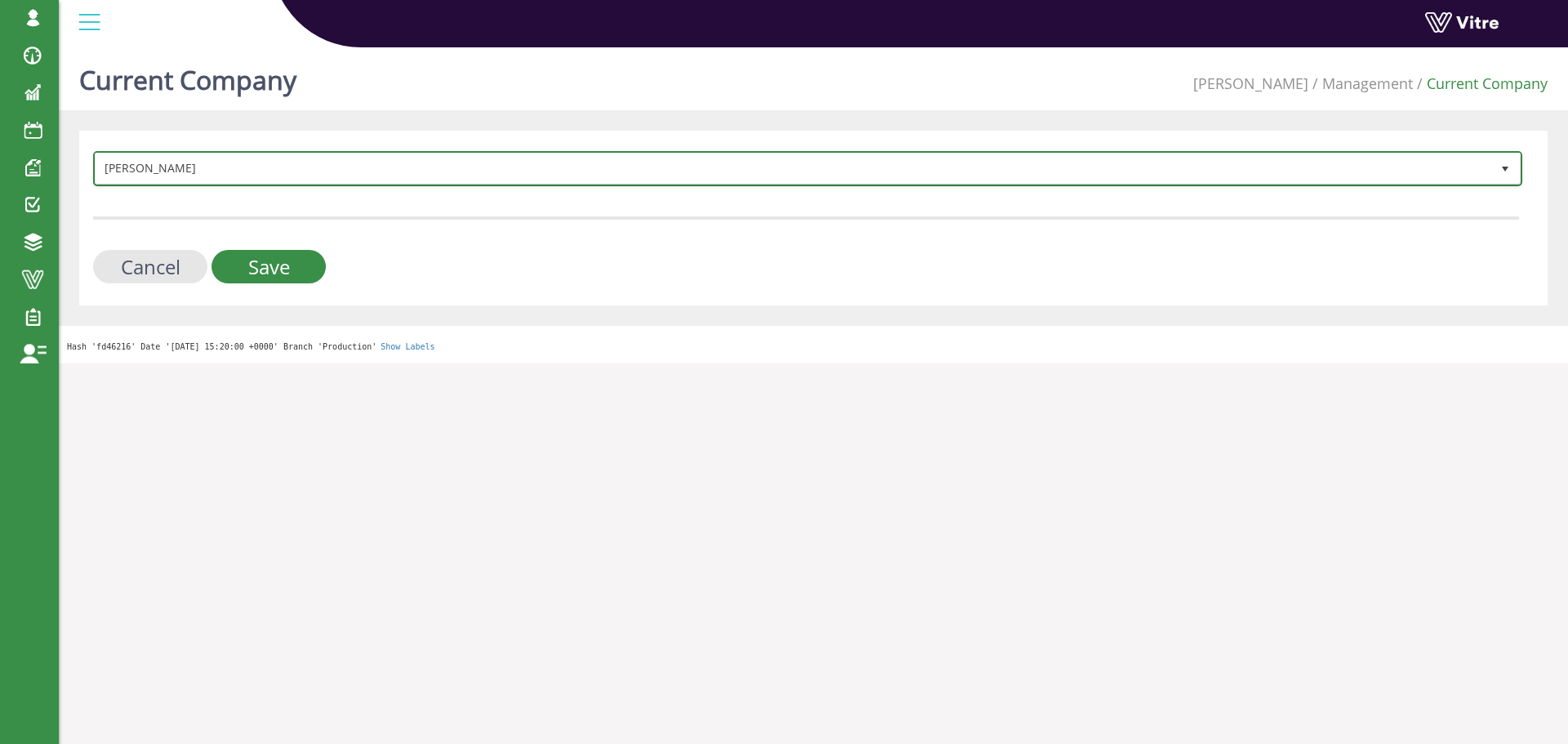
click at [336, 171] on span "Adama" at bounding box center [793, 168] width 1395 height 29
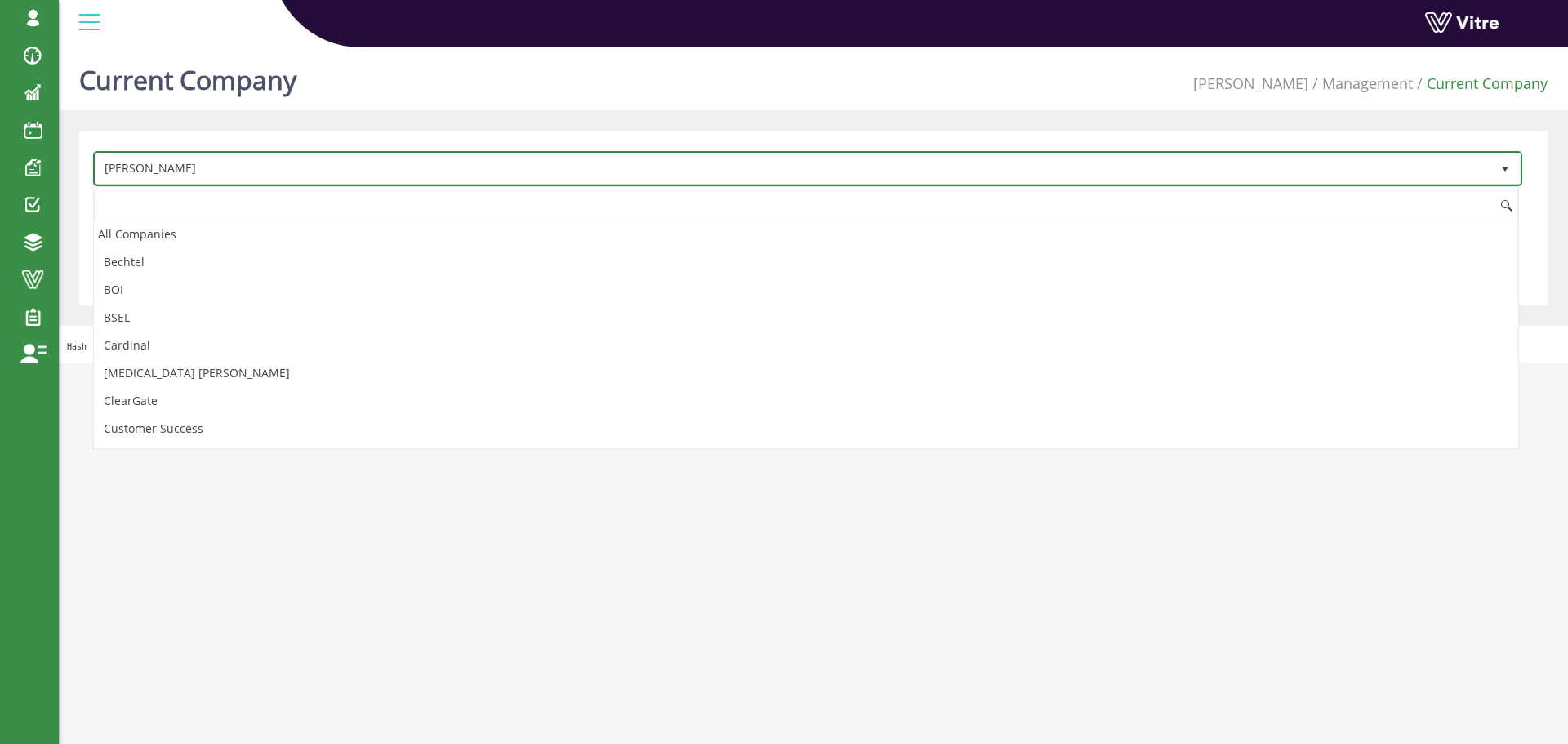
scroll to position [0, 0]
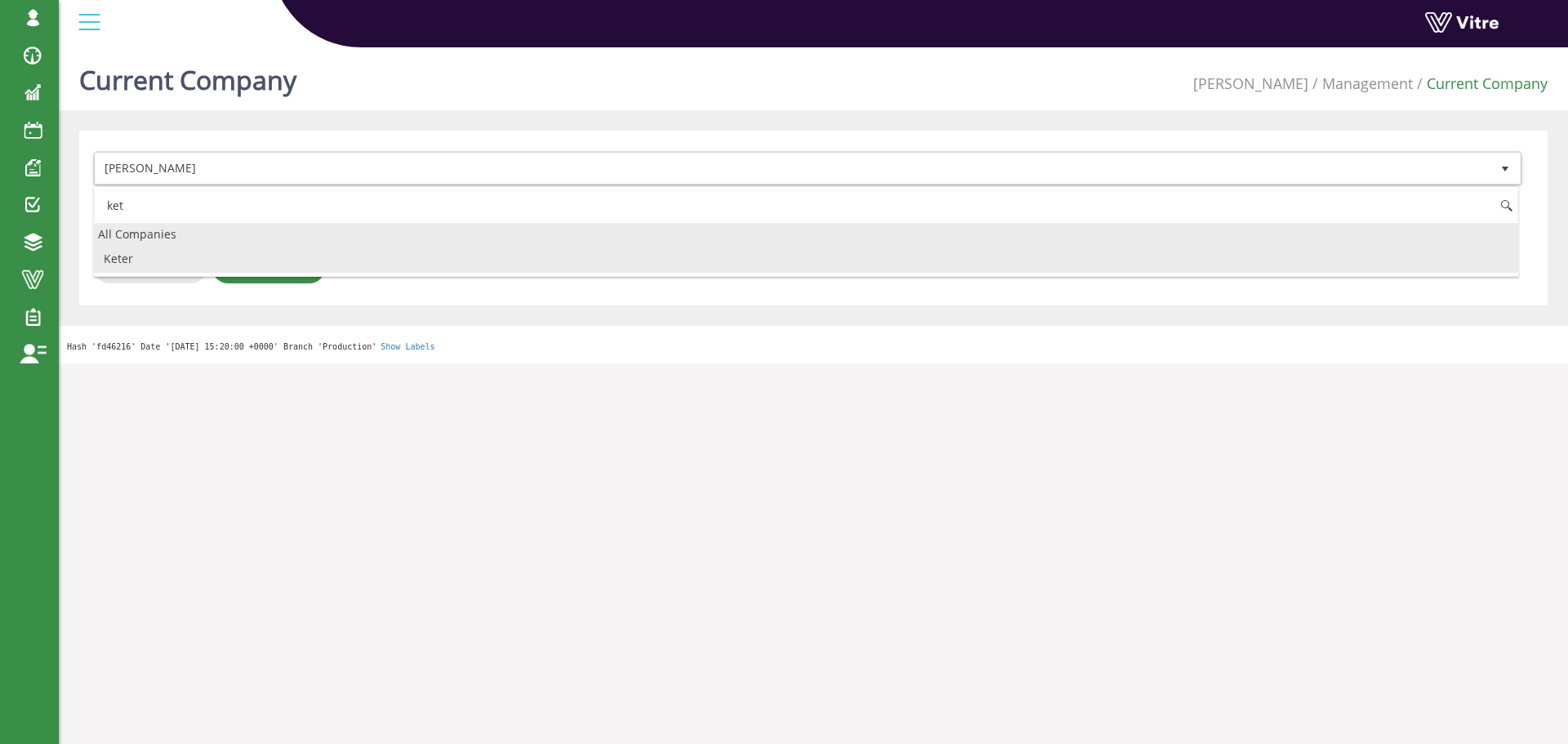
click at [283, 257] on li "Keter" at bounding box center [806, 259] width 1424 height 28
type input "ket"
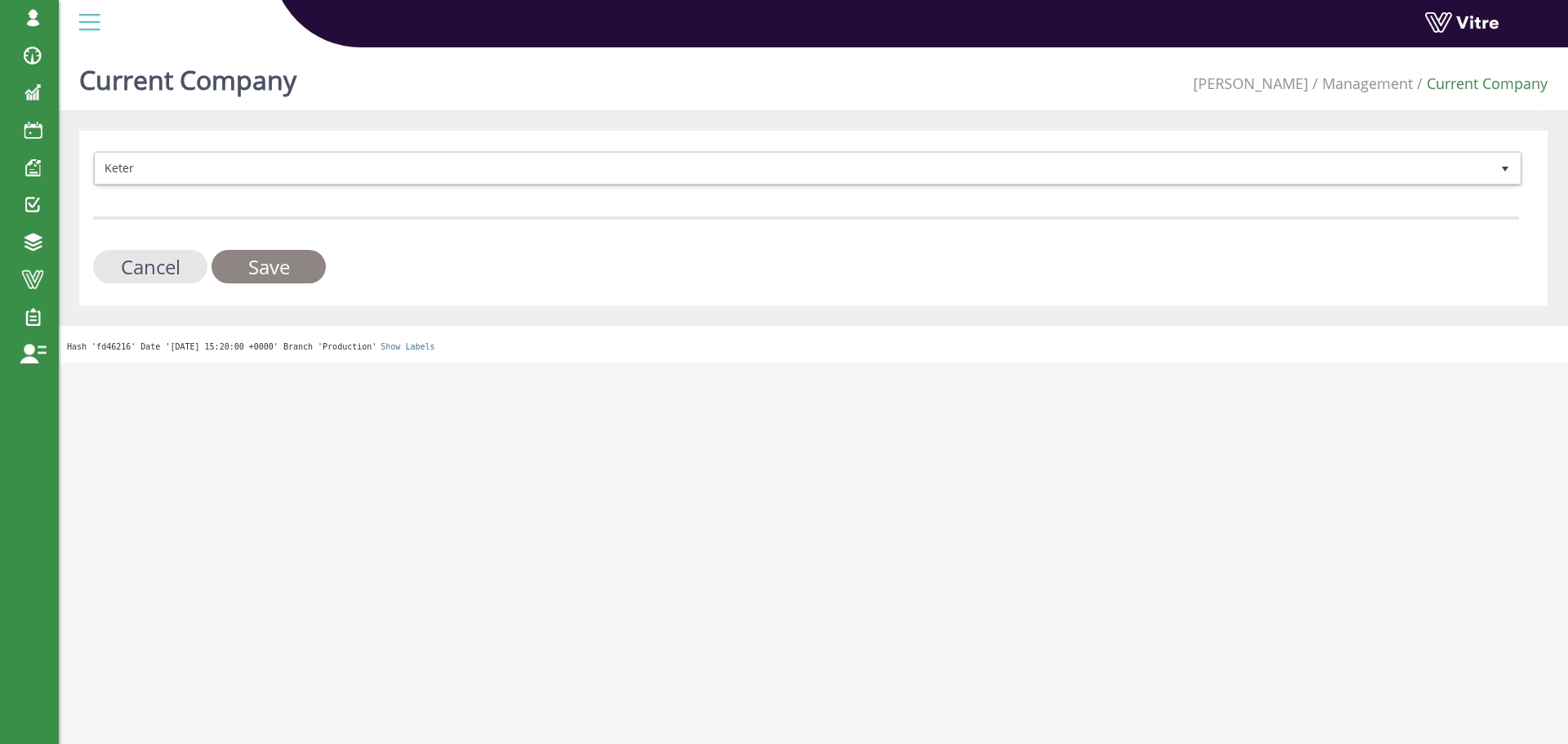
click at [281, 263] on input "Save" at bounding box center [269, 266] width 114 height 34
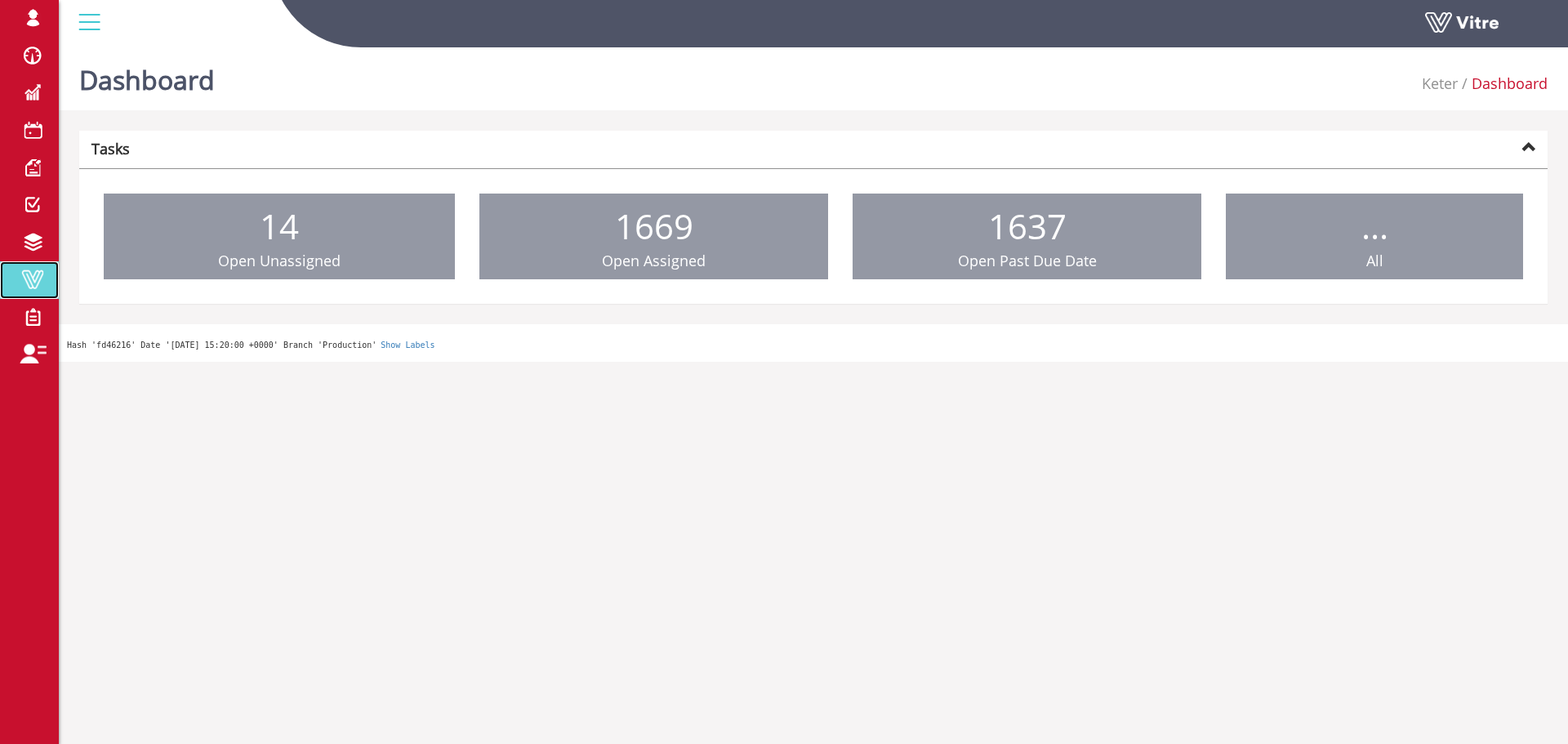
drag, startPoint x: 44, startPoint y: 290, endPoint x: 45, endPoint y: 280, distance: 10.0
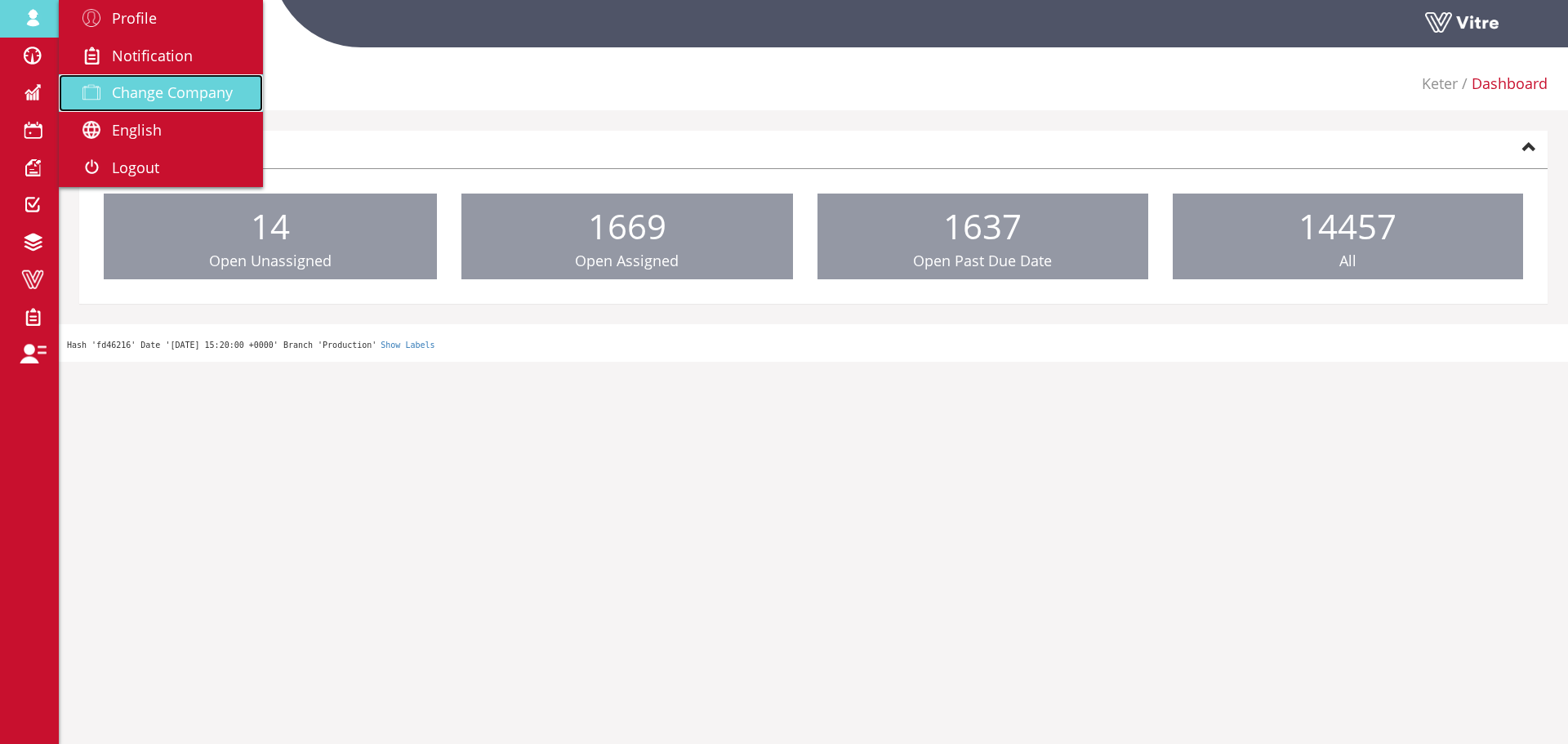
click at [156, 85] on span "Change Company" at bounding box center [172, 93] width 121 height 20
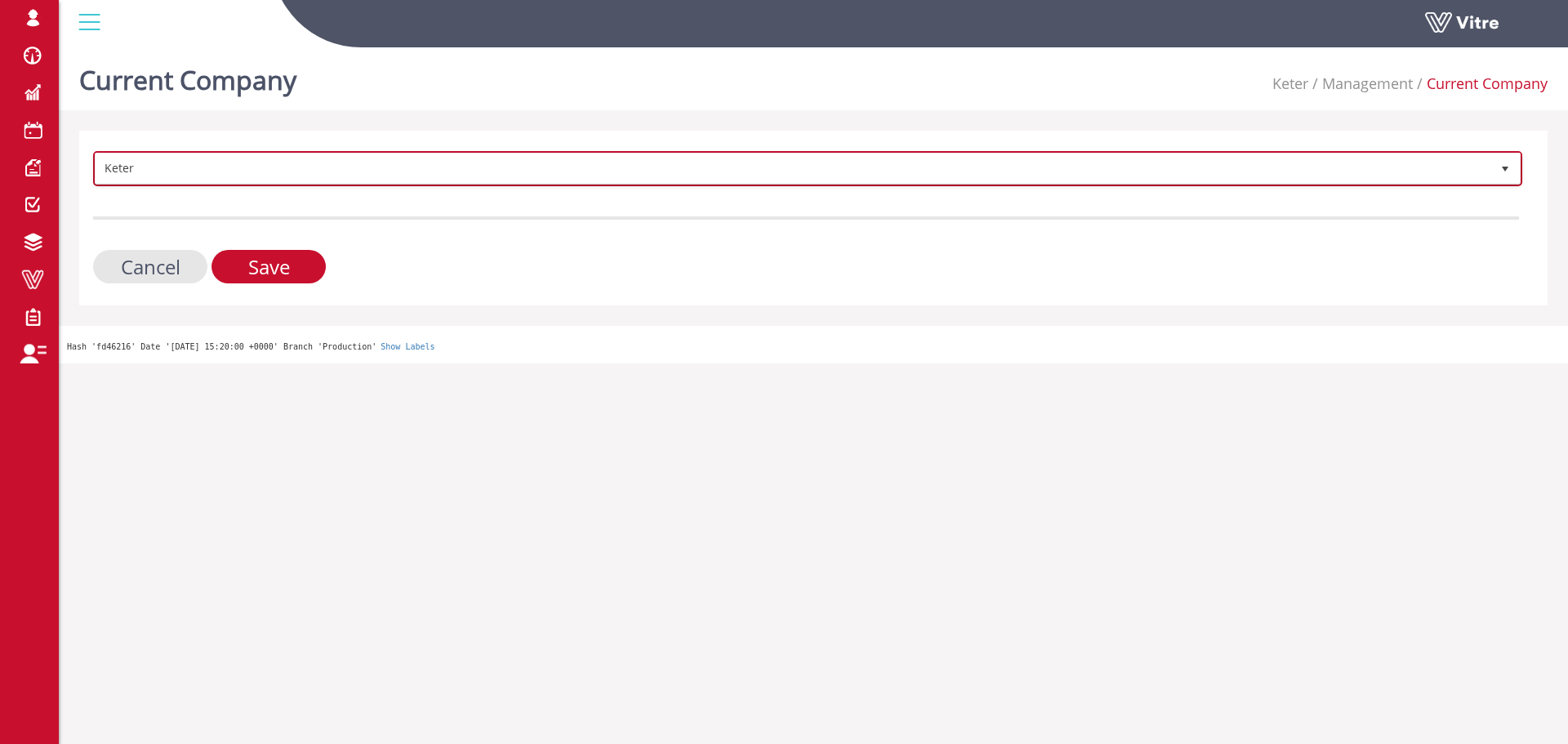
click at [249, 183] on span "Keter" at bounding box center [793, 168] width 1395 height 29
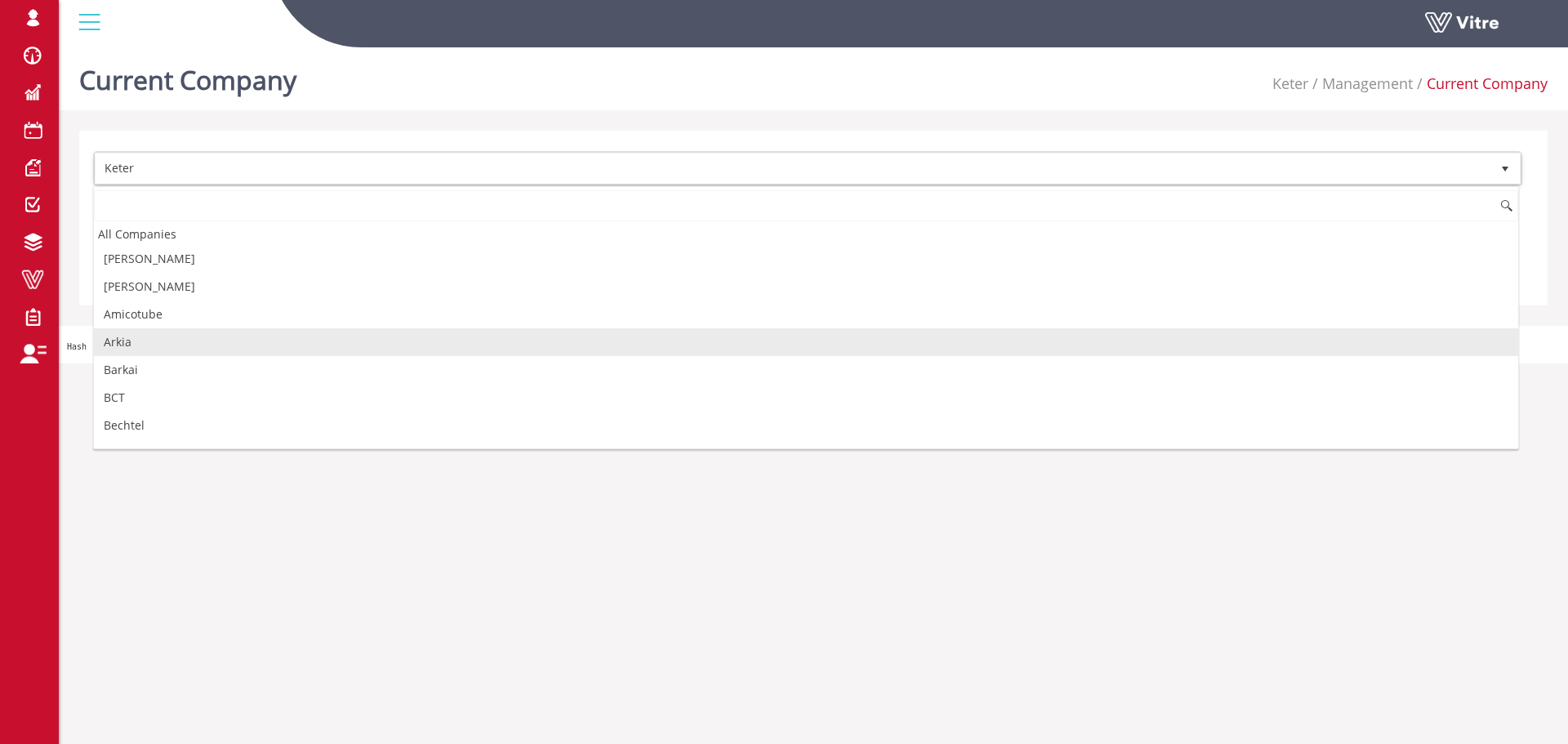
click at [162, 344] on li "Arkia" at bounding box center [806, 342] width 1424 height 28
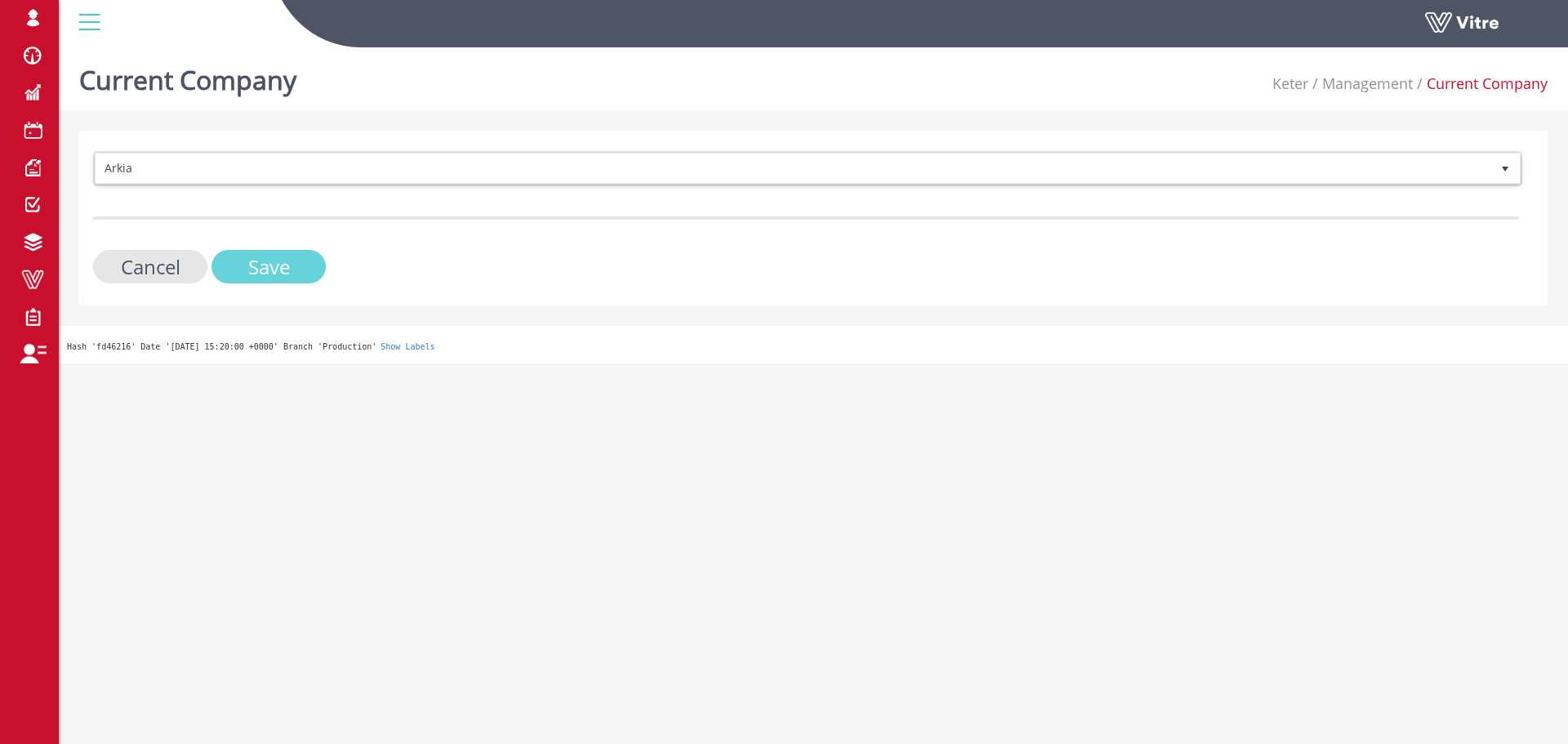
click at [242, 281] on input "Save" at bounding box center [269, 266] width 114 height 34
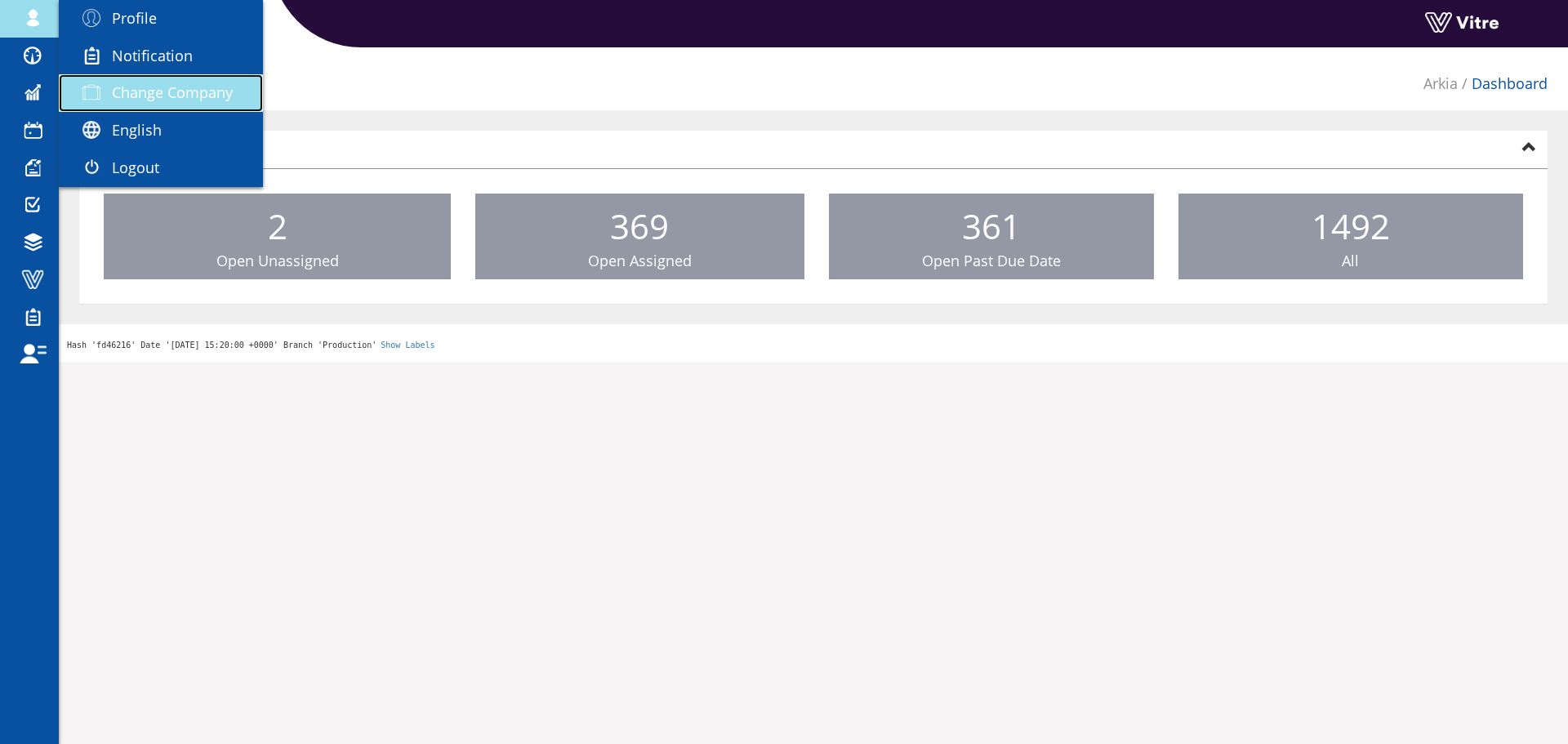
click at [133, 103] on link "Change Company" at bounding box center [161, 93] width 204 height 37
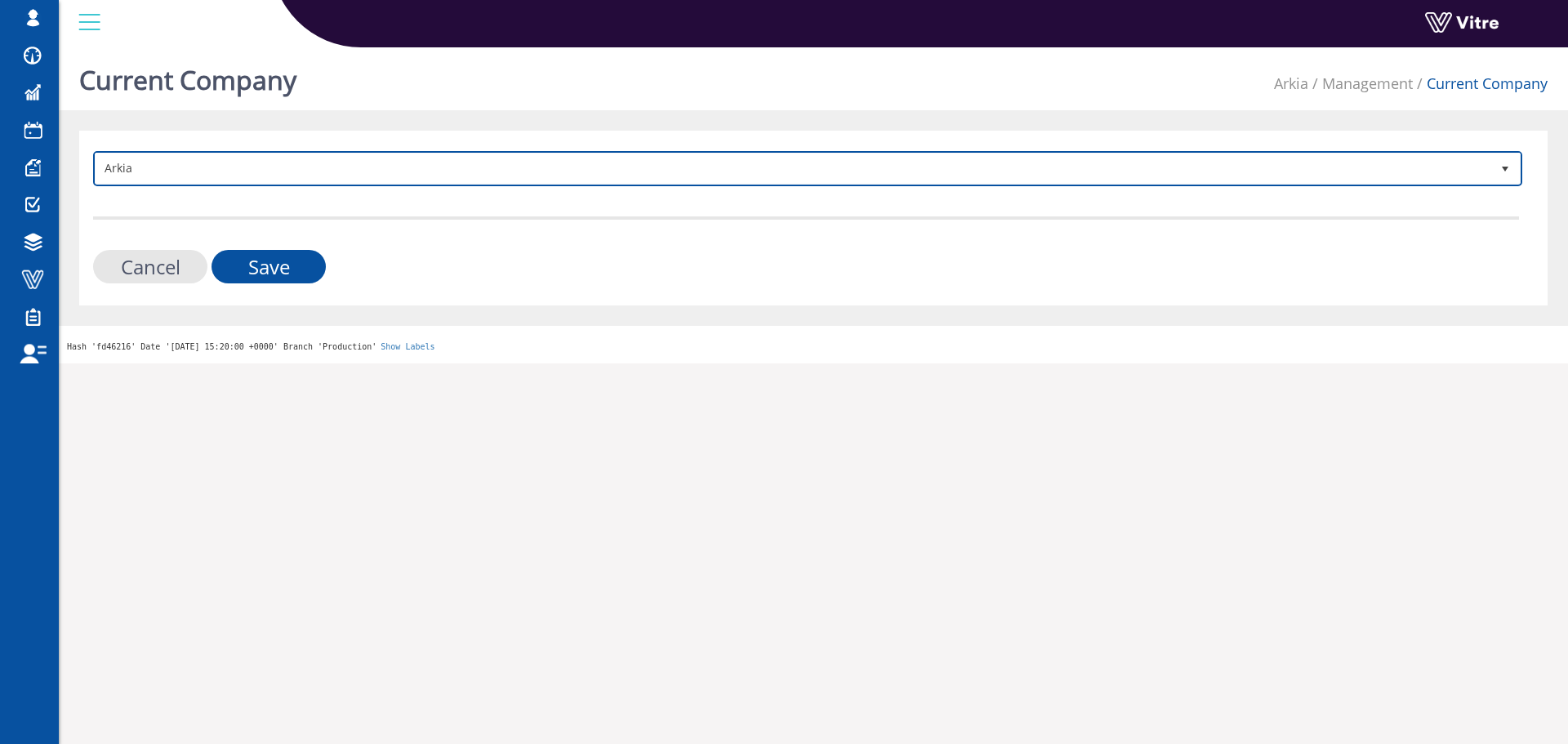
click at [296, 153] on span "Arkia 328" at bounding box center [809, 168] width 1430 height 35
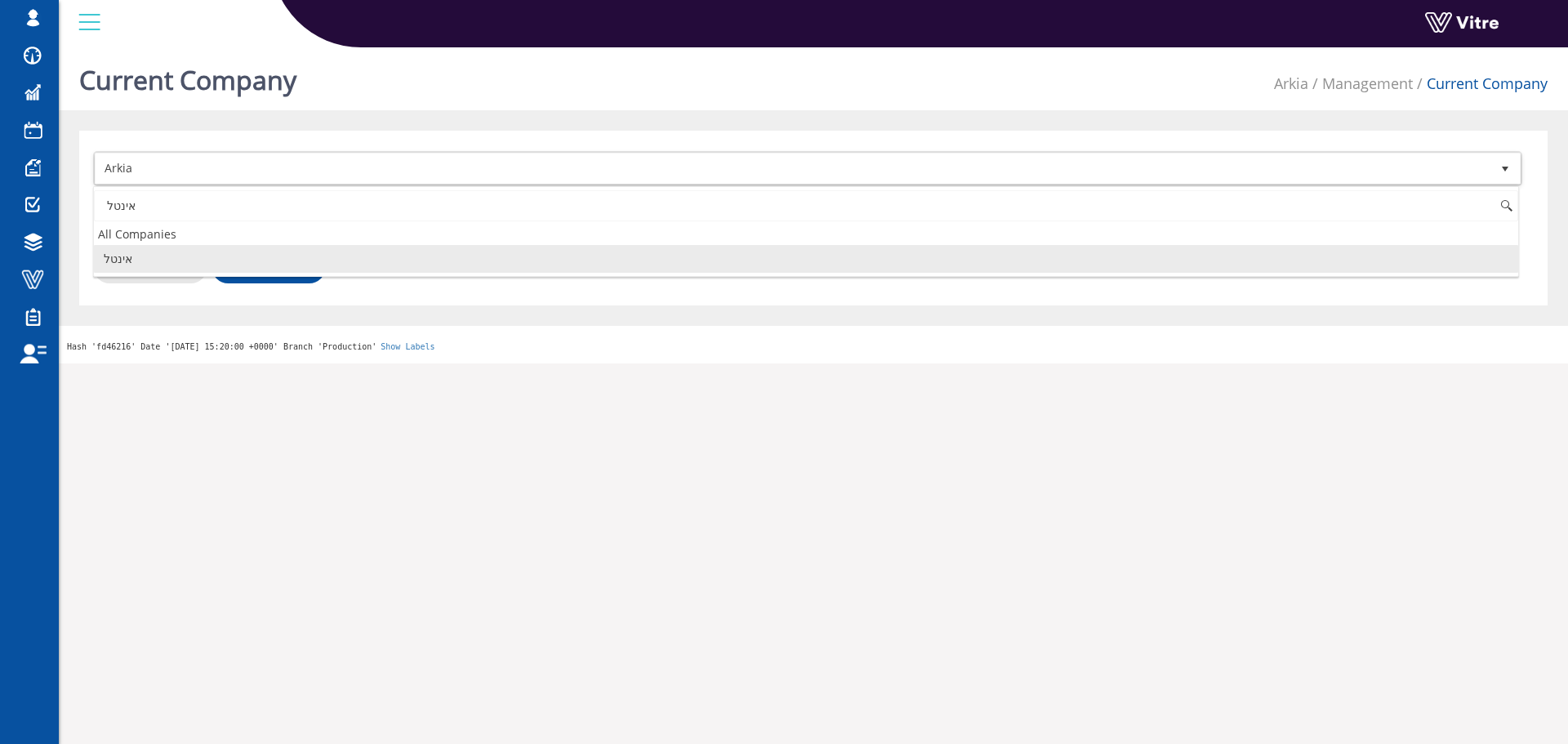
click at [173, 254] on li "אינטל" at bounding box center [806, 259] width 1424 height 28
type input "אינטל"
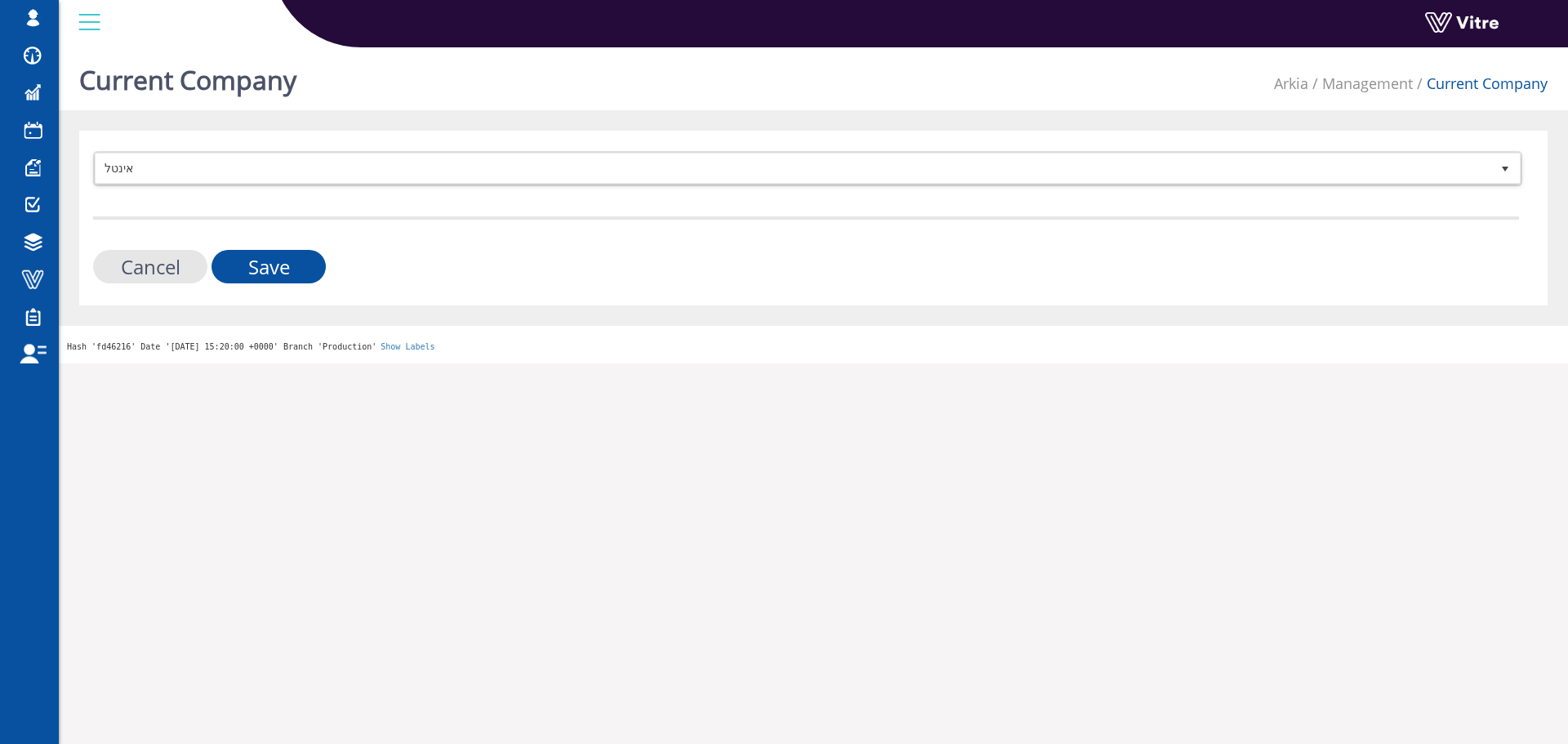
click at [250, 239] on form "אינטל 19 Cancel Save" at bounding box center [807, 217] width 1426 height 133
click at [255, 253] on input "Save" at bounding box center [269, 266] width 114 height 34
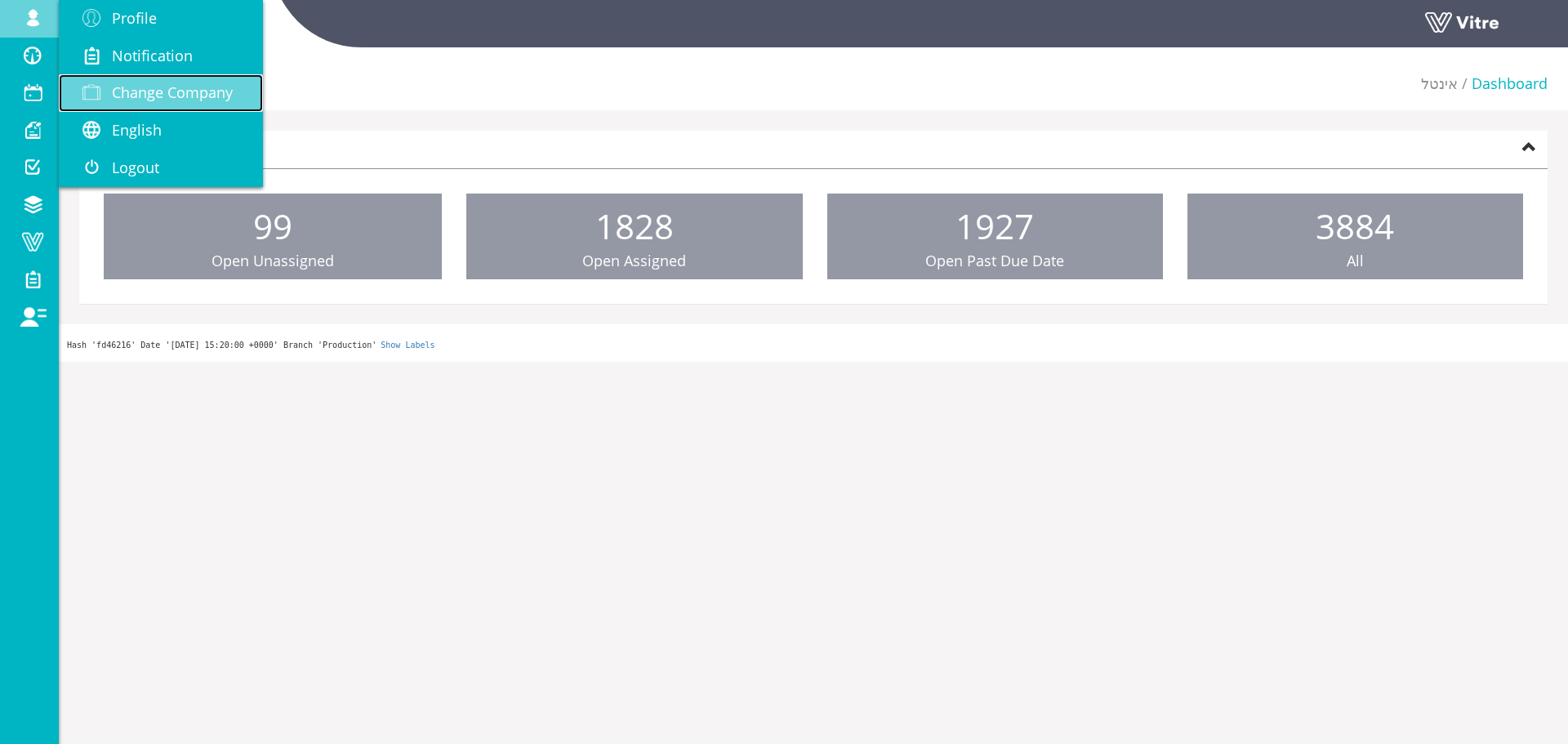
drag, startPoint x: 110, startPoint y: 96, endPoint x: 78, endPoint y: 80, distance: 35.8
click at [110, 96] on span at bounding box center [91, 93] width 41 height 20
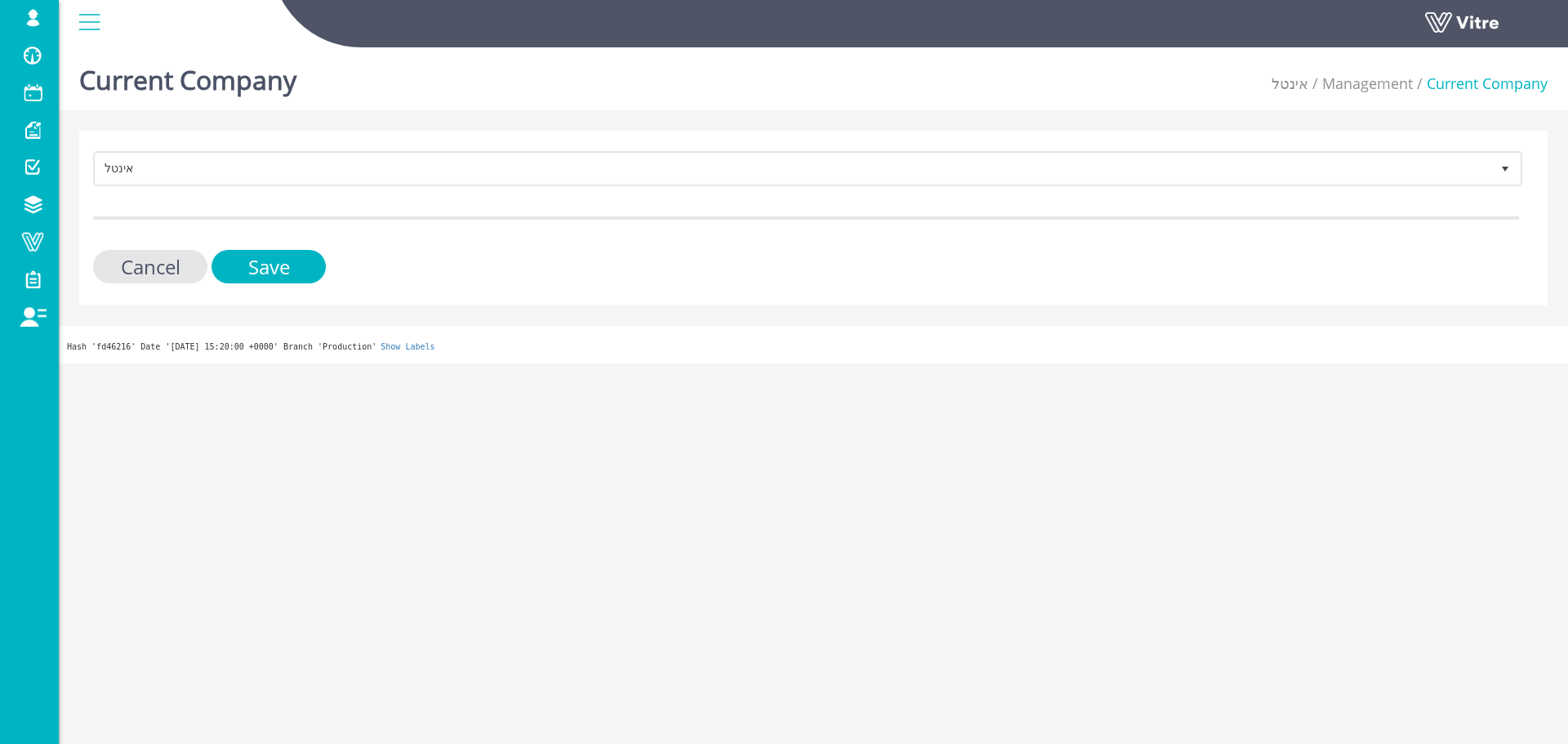
click at [491, 151] on div "אינטל 19 Cancel Save" at bounding box center [813, 218] width 1469 height 174
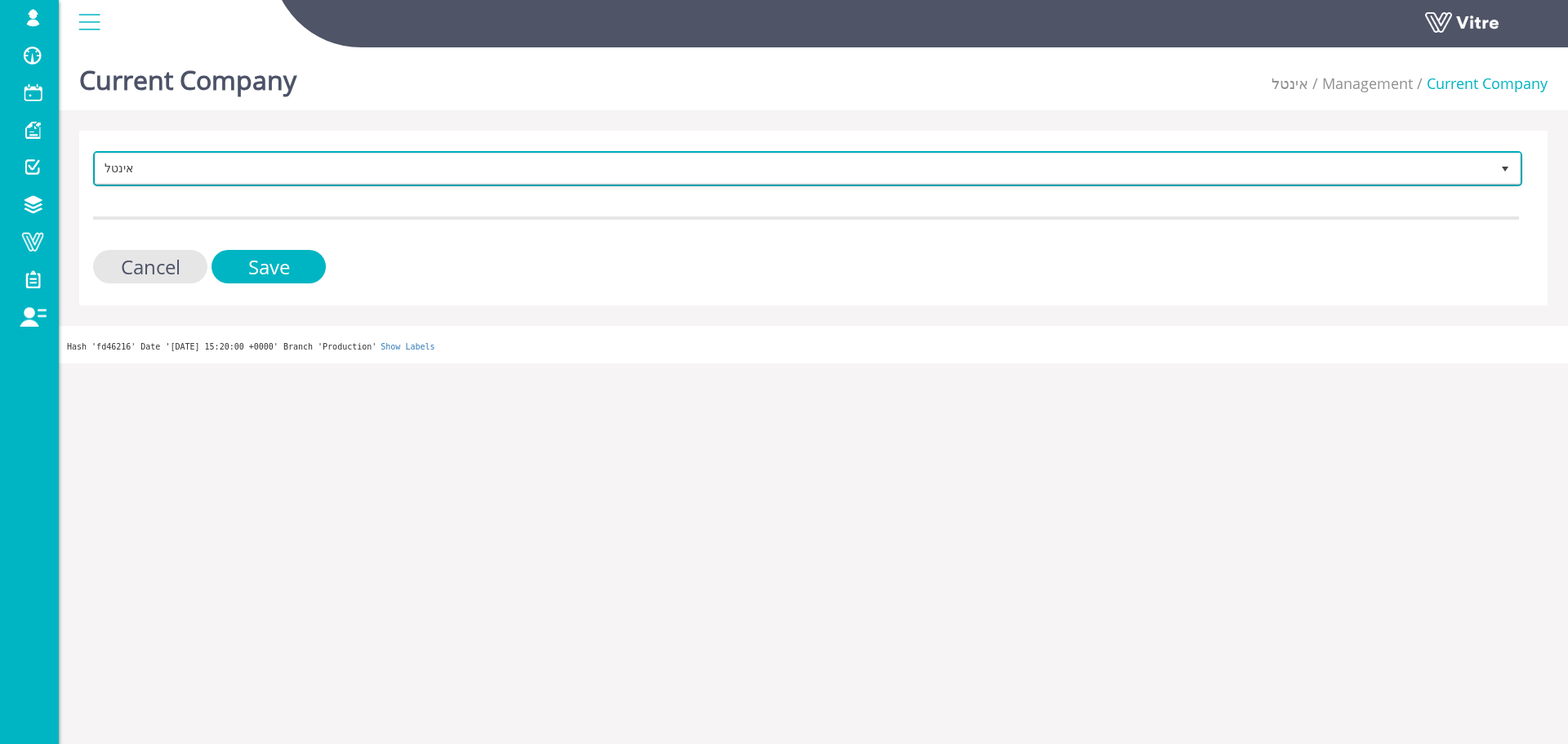
click at [484, 162] on span "אינטל" at bounding box center [793, 168] width 1395 height 29
click at [245, 174] on span "אינטל" at bounding box center [793, 168] width 1395 height 29
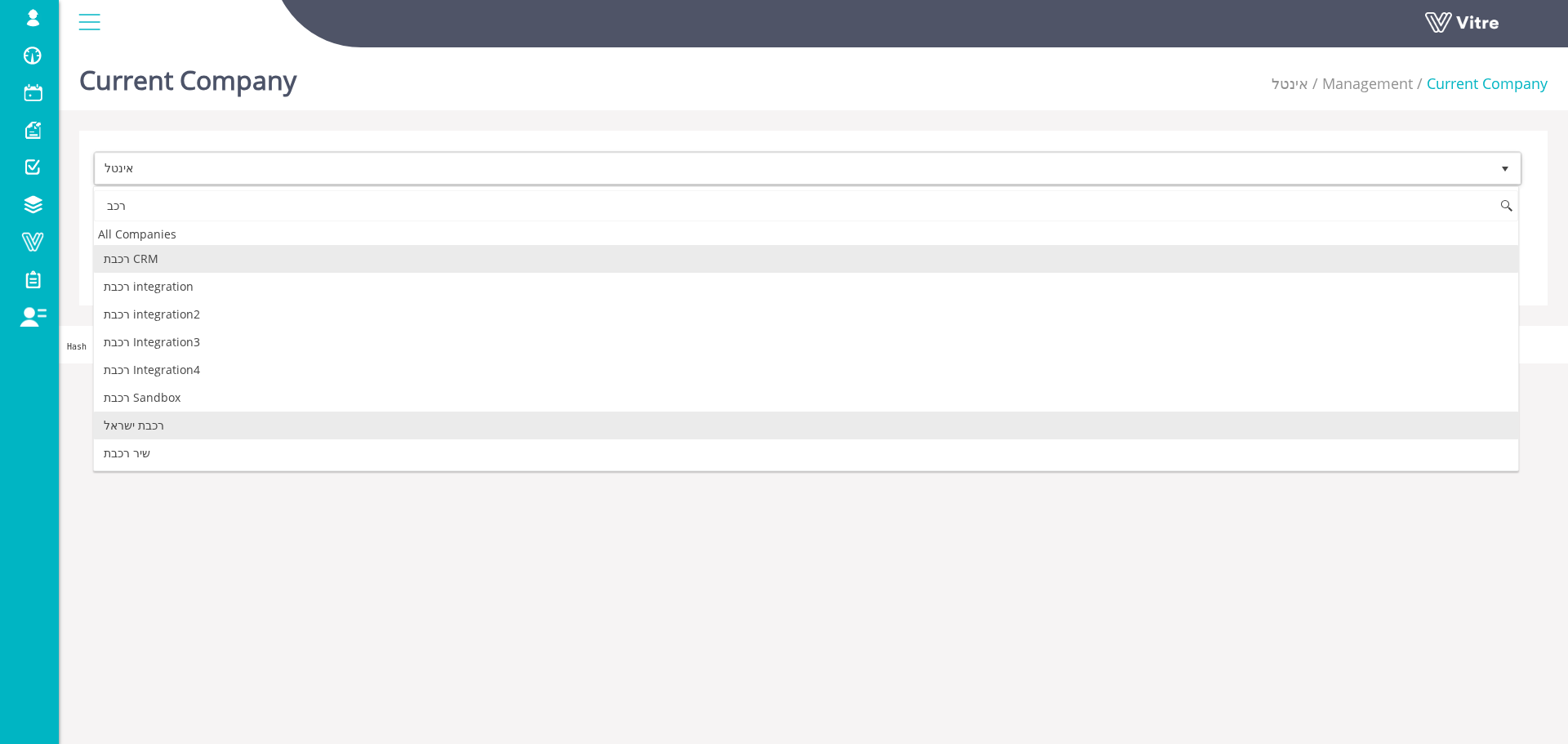
click at [204, 426] on li "רכבת ישראל" at bounding box center [806, 425] width 1424 height 28
type input "רכב"
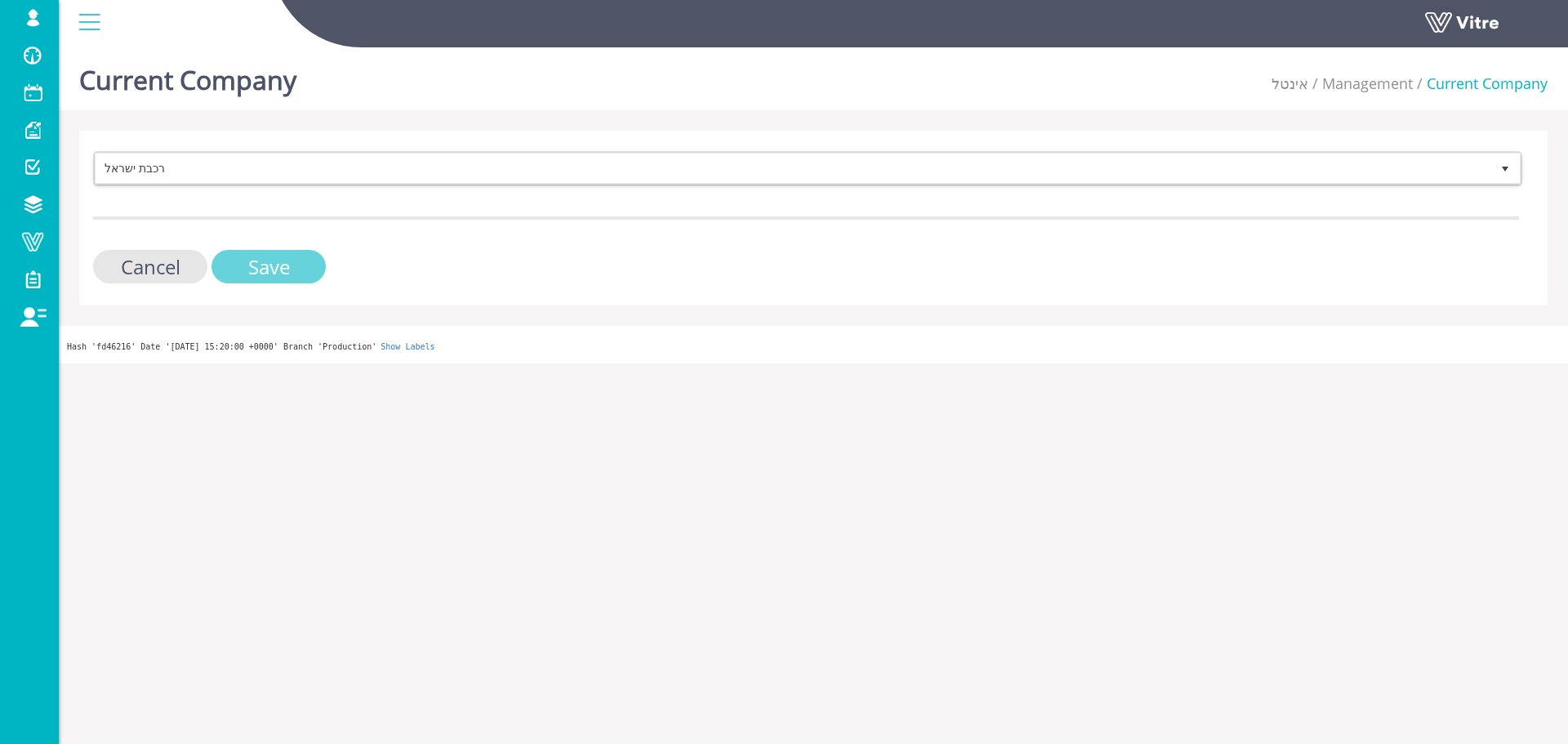
click at [278, 267] on input "Save" at bounding box center [269, 266] width 114 height 34
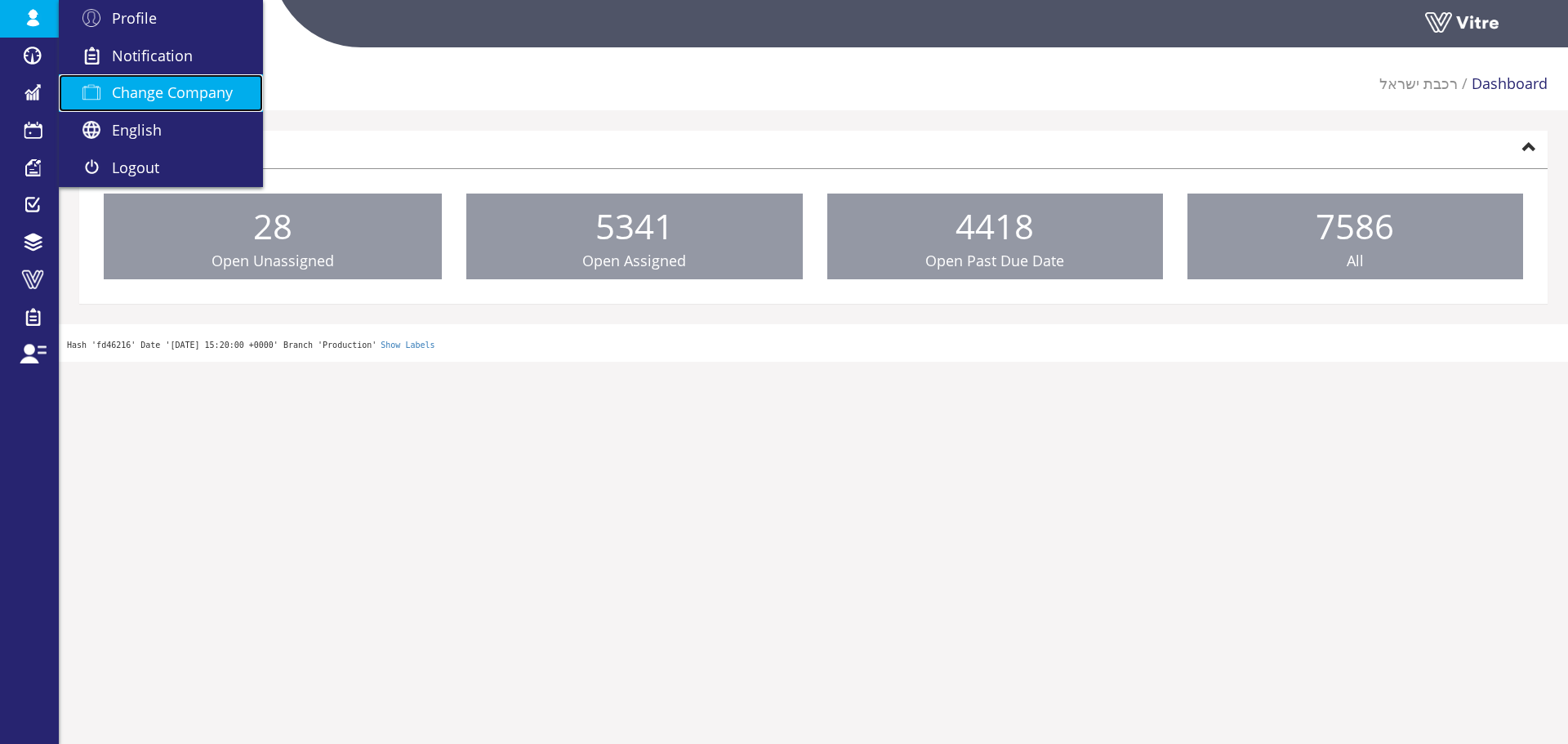
click at [158, 91] on span "Change Company" at bounding box center [172, 93] width 121 height 20
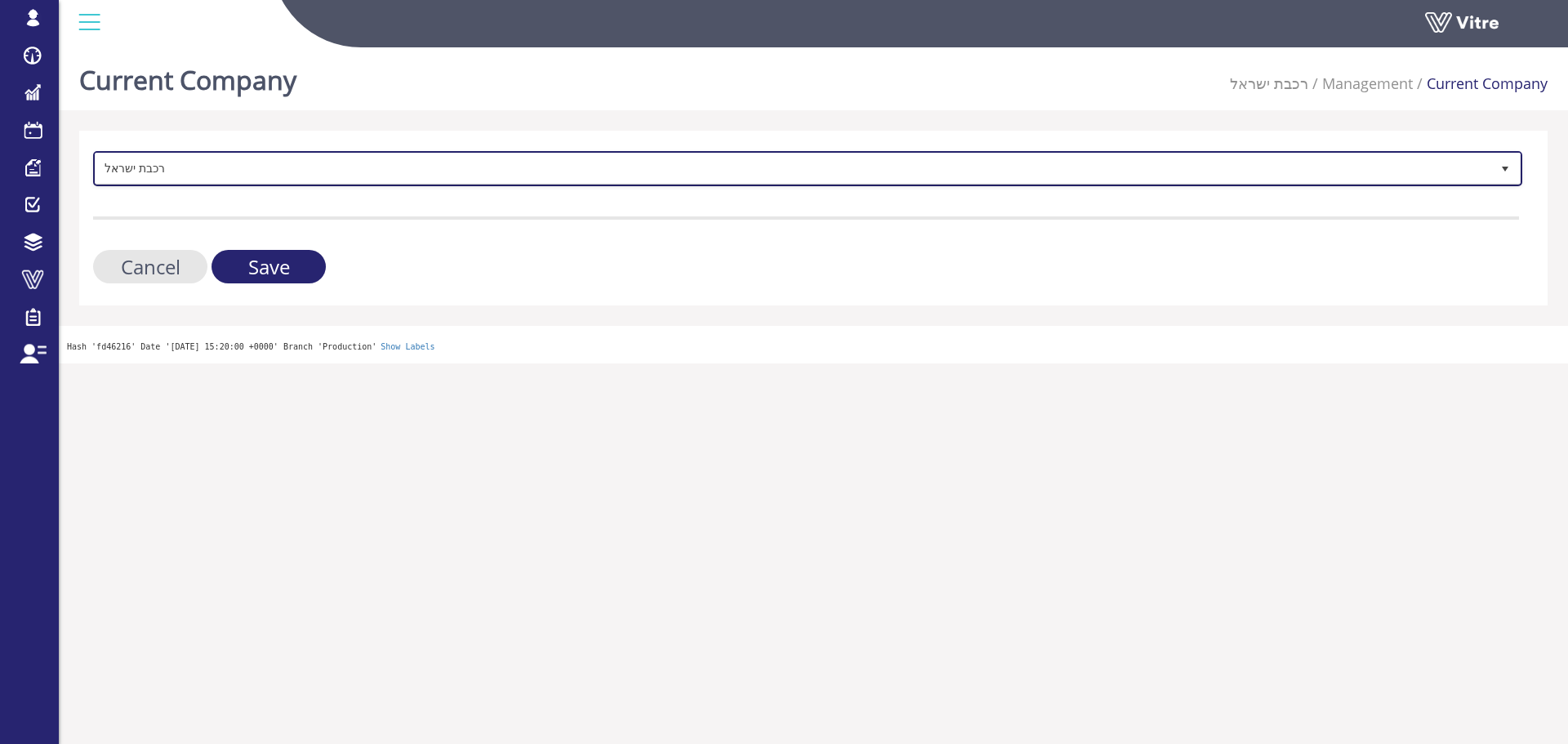
click at [224, 161] on span "רכבת ישראל" at bounding box center [793, 168] width 1395 height 29
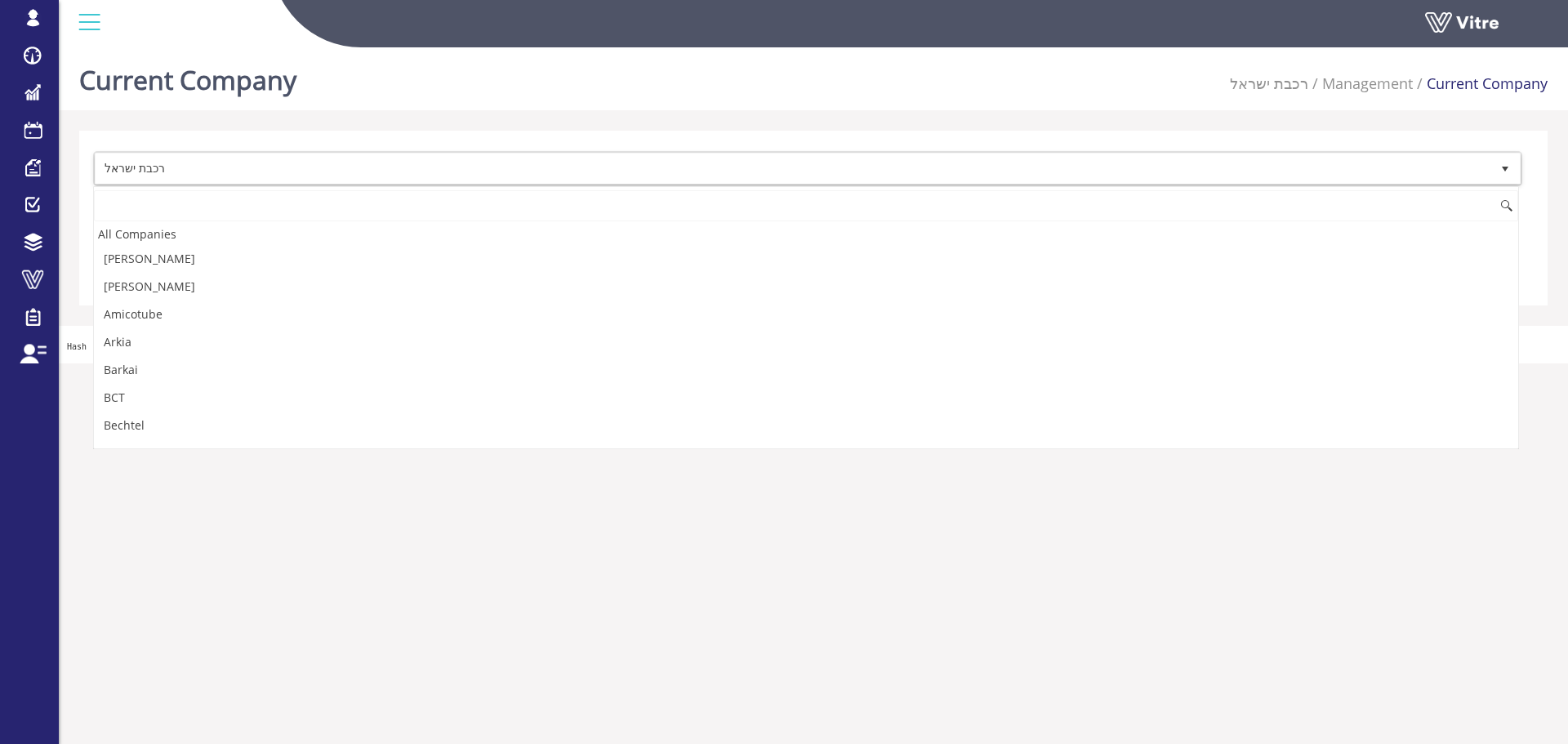
scroll to position [3189, 0]
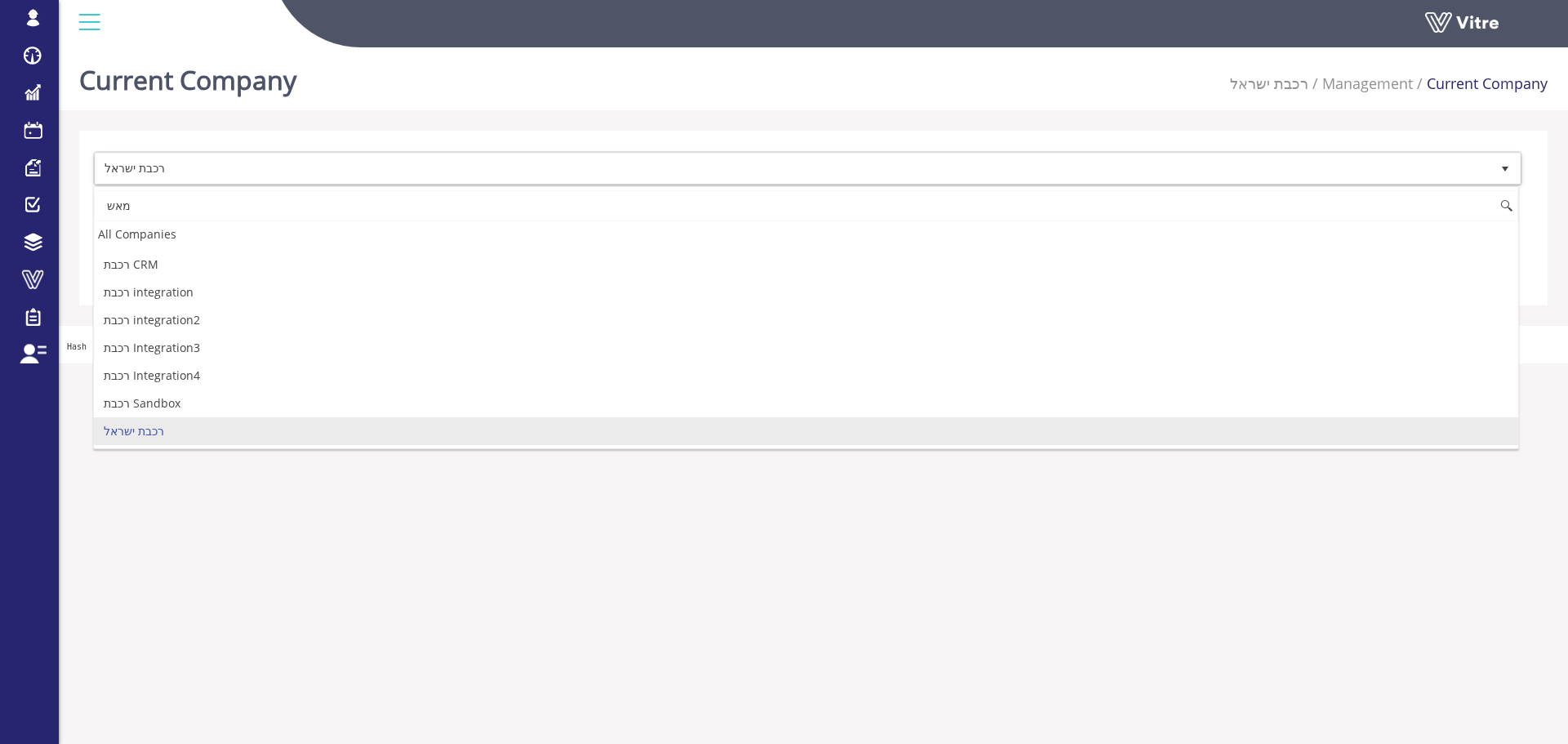
click at [155, 208] on input "מאש" at bounding box center [806, 206] width 1424 height 31
click at [154, 207] on input "מאש" at bounding box center [806, 206] width 1424 height 31
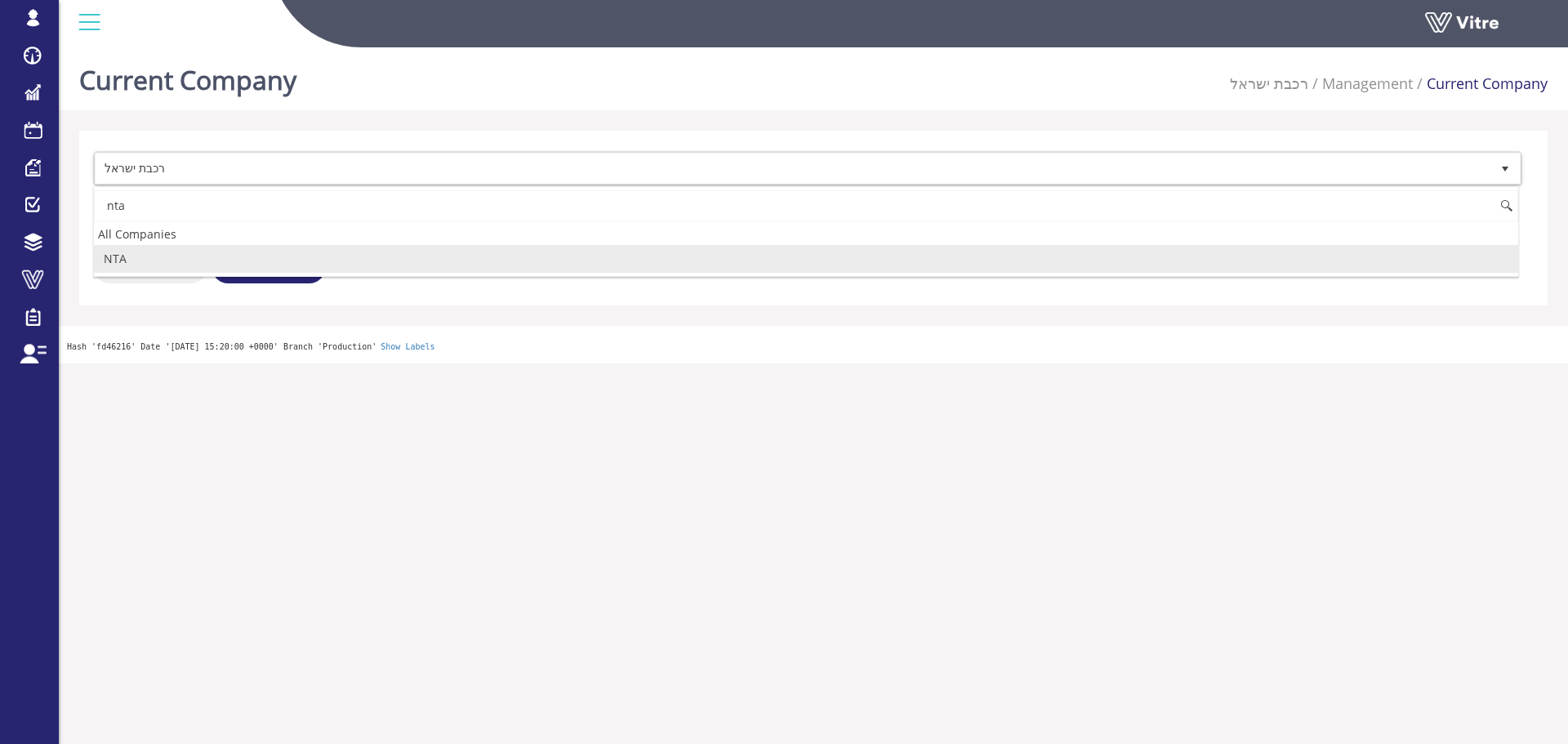
click at [165, 259] on li "NTA" at bounding box center [806, 259] width 1424 height 28
type input "nta"
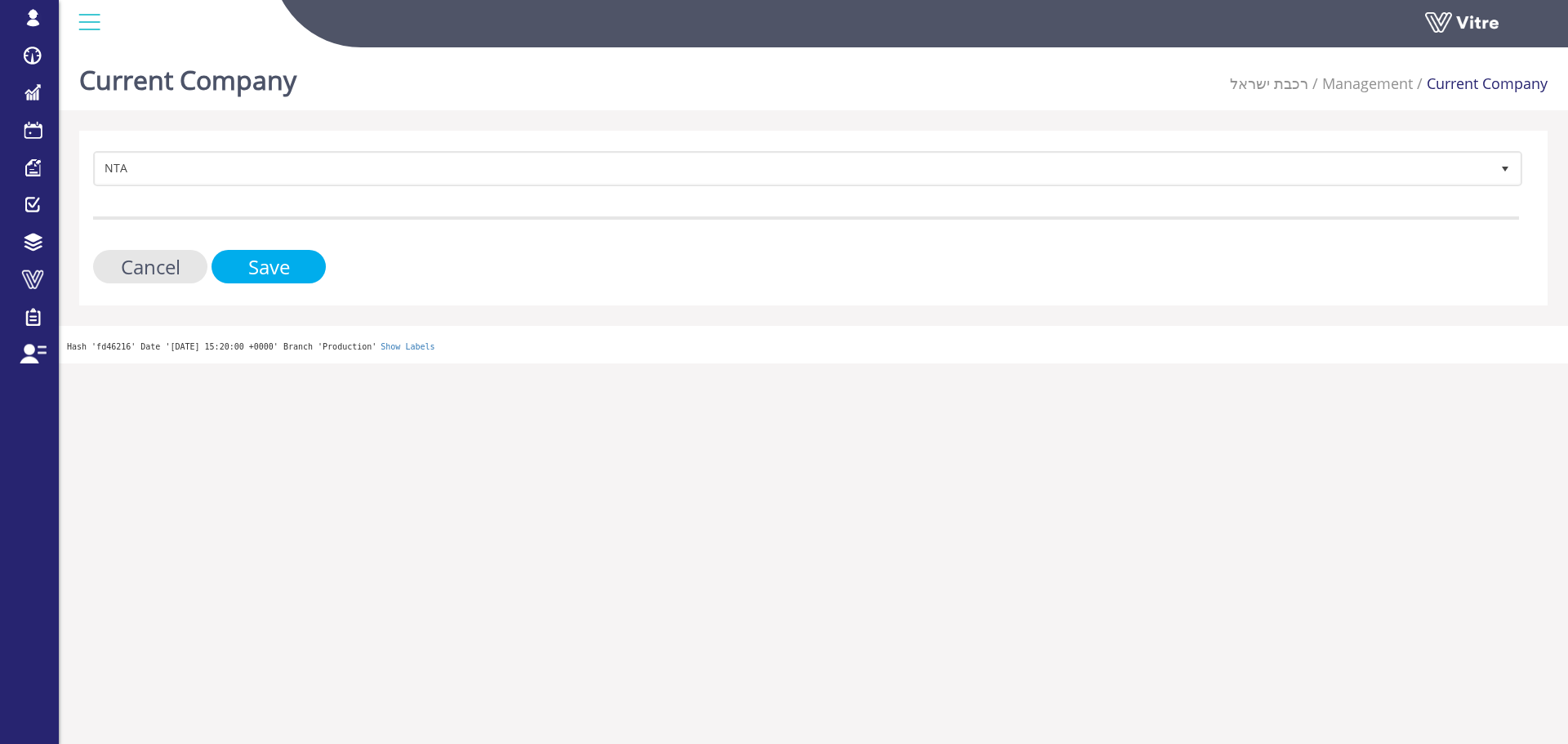
click at [260, 264] on input "Save" at bounding box center [269, 266] width 114 height 34
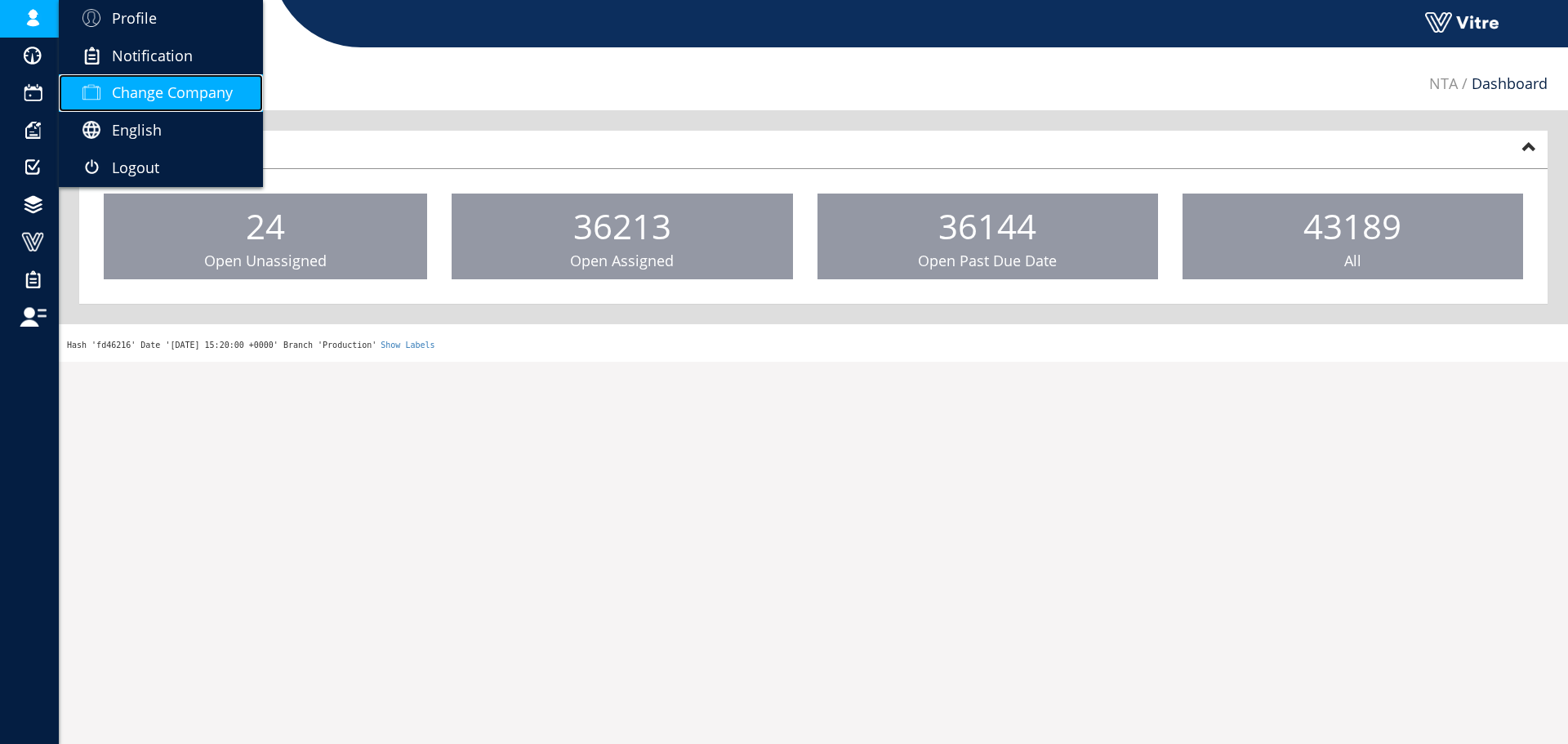
click at [150, 84] on span "Change Company" at bounding box center [172, 93] width 121 height 20
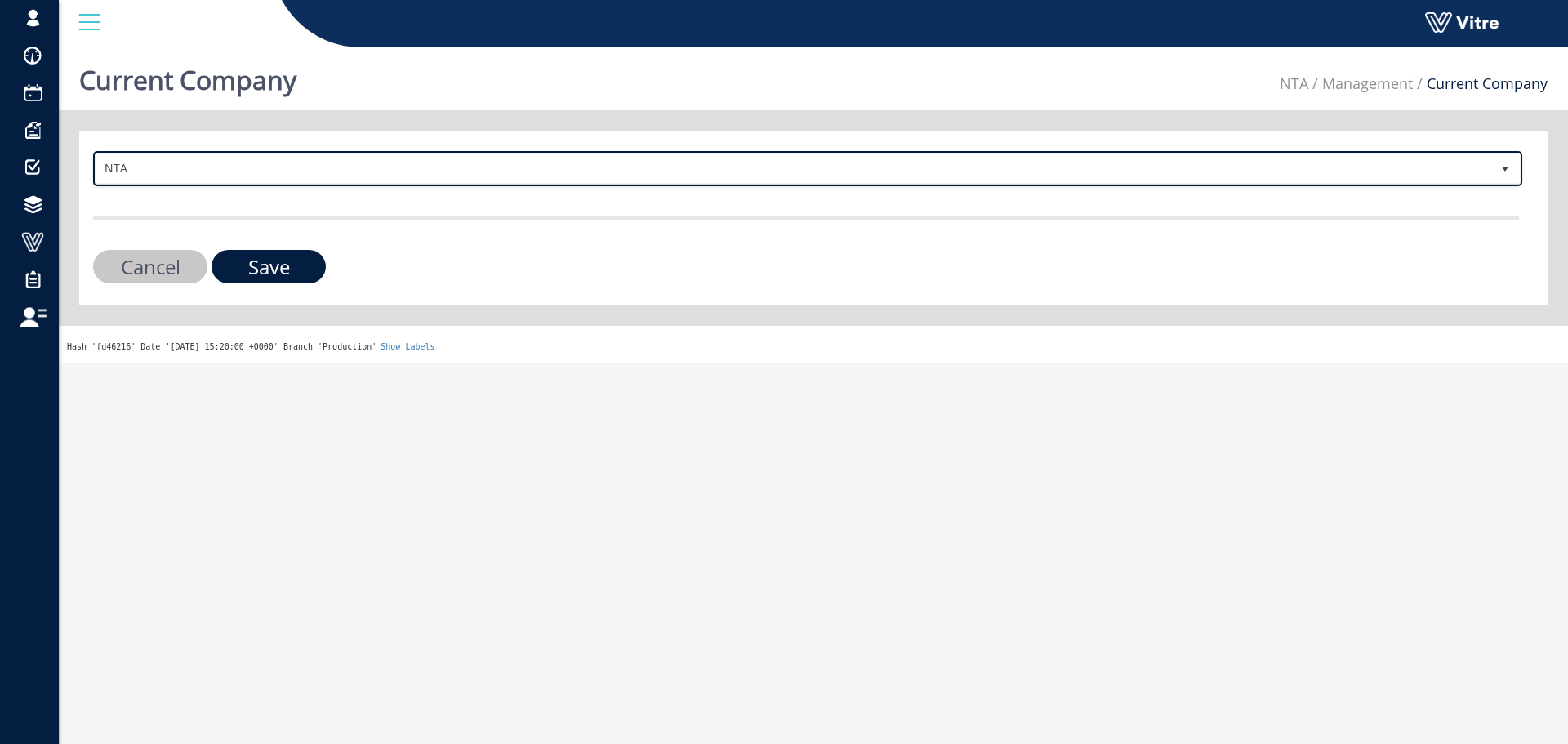
click at [193, 180] on span "NTA" at bounding box center [793, 168] width 1395 height 29
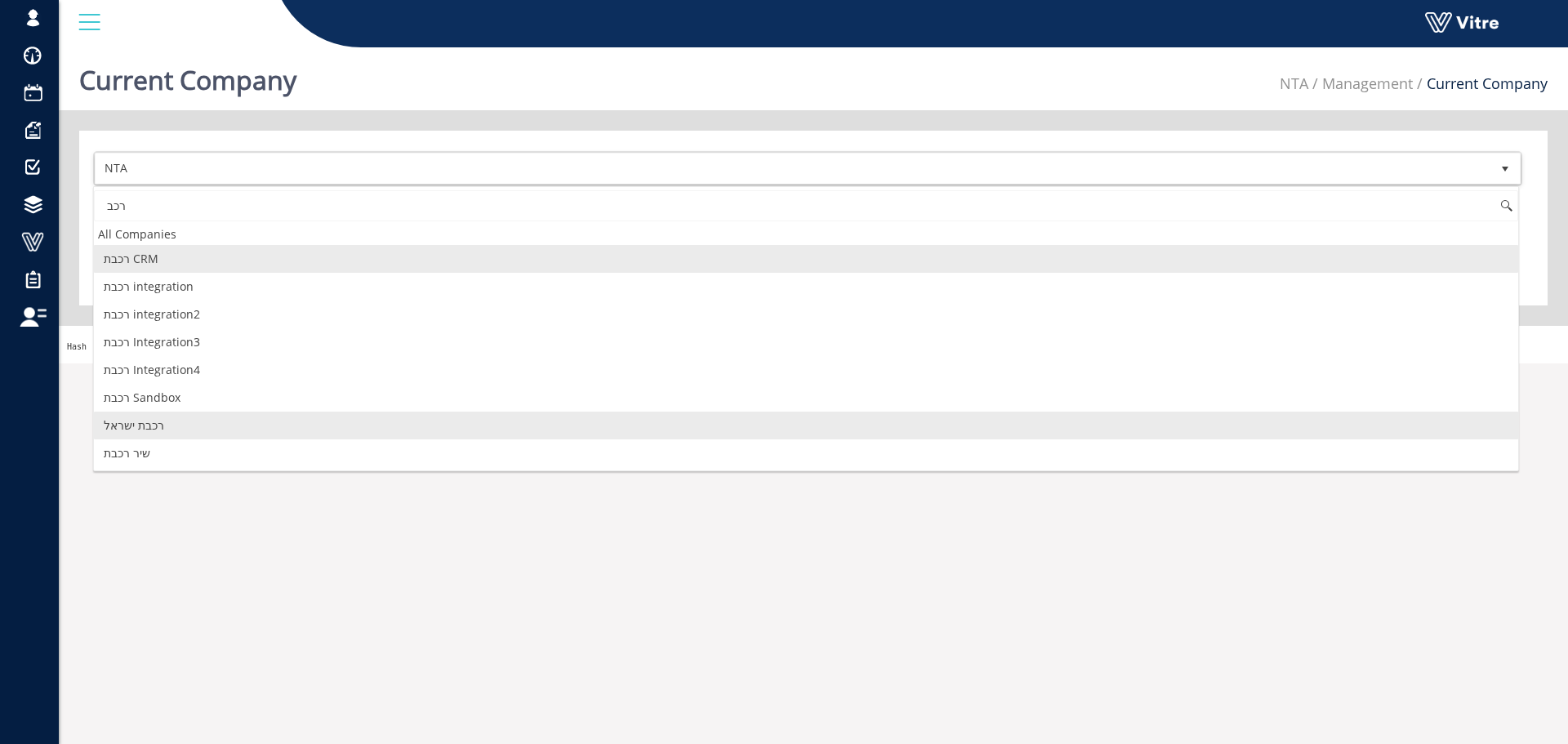
click at [186, 432] on li "רכבת ישראל" at bounding box center [806, 425] width 1424 height 28
type input "רכב"
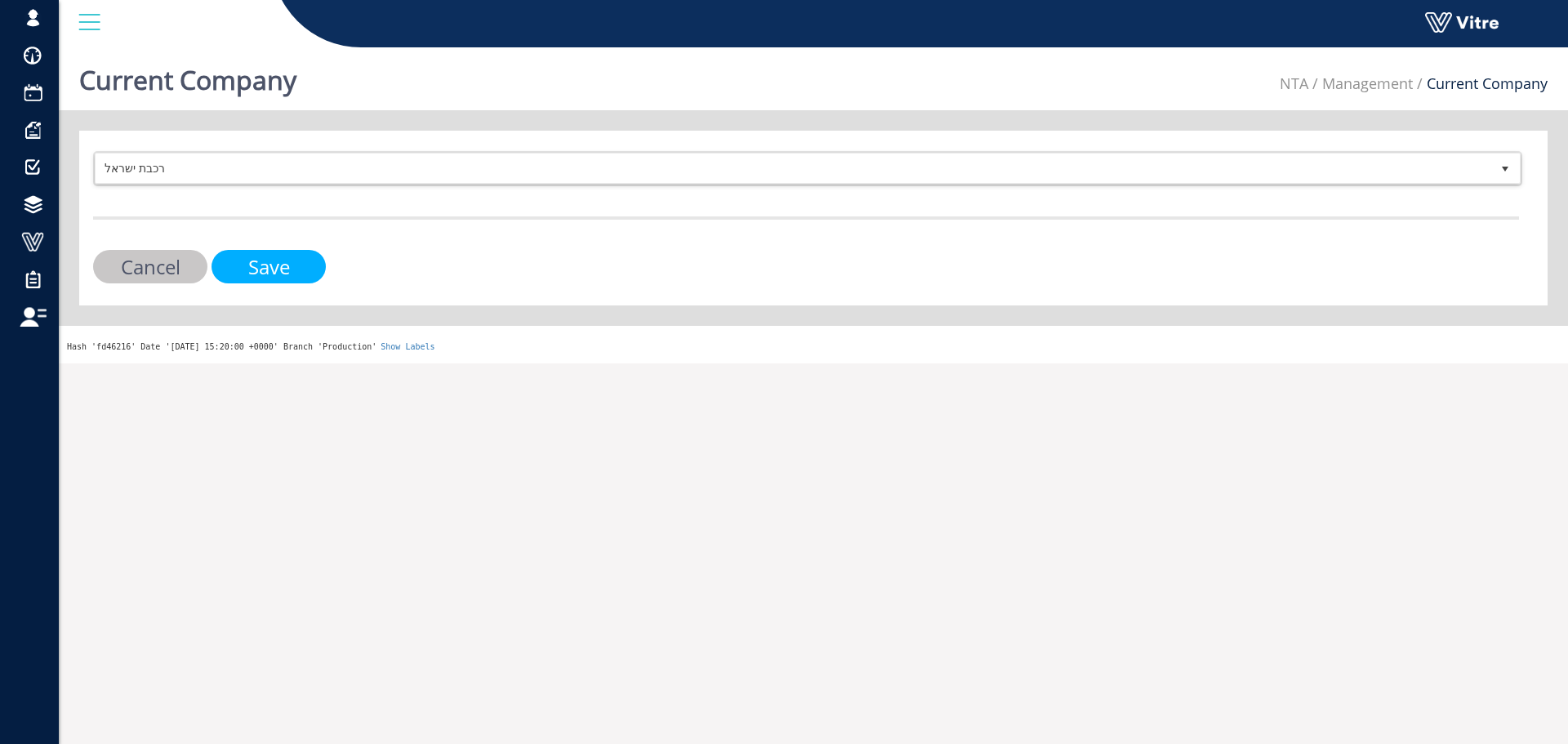
click at [312, 277] on input "Save" at bounding box center [269, 266] width 114 height 34
